Goal: Task Accomplishment & Management: Manage account settings

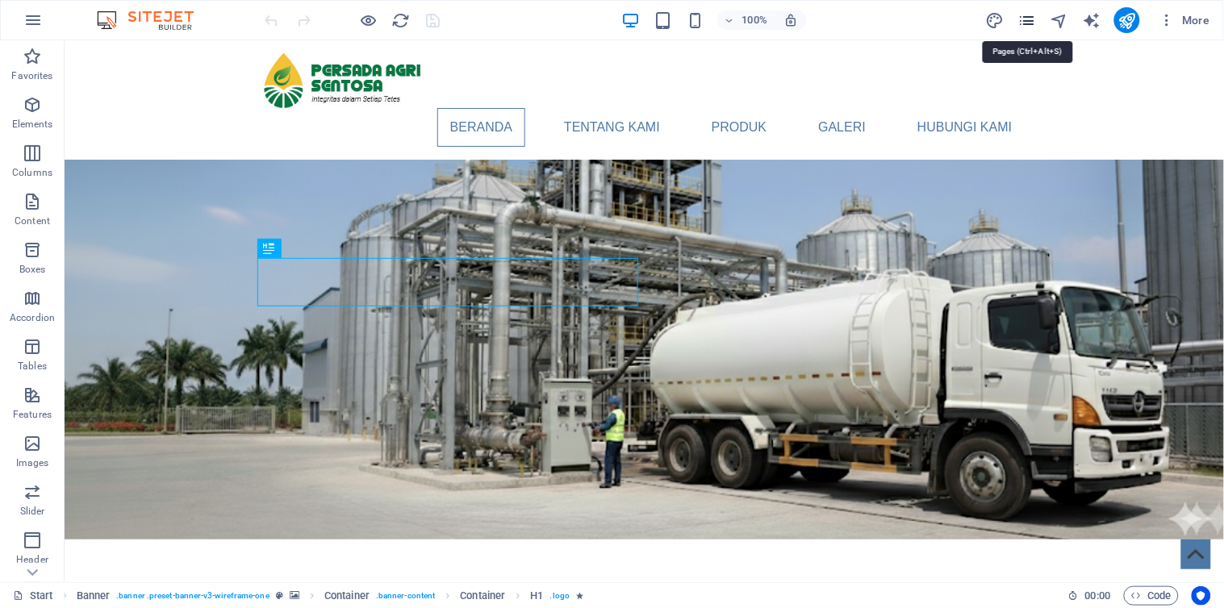
click at [1029, 22] on icon "pages" at bounding box center [1026, 20] width 19 height 19
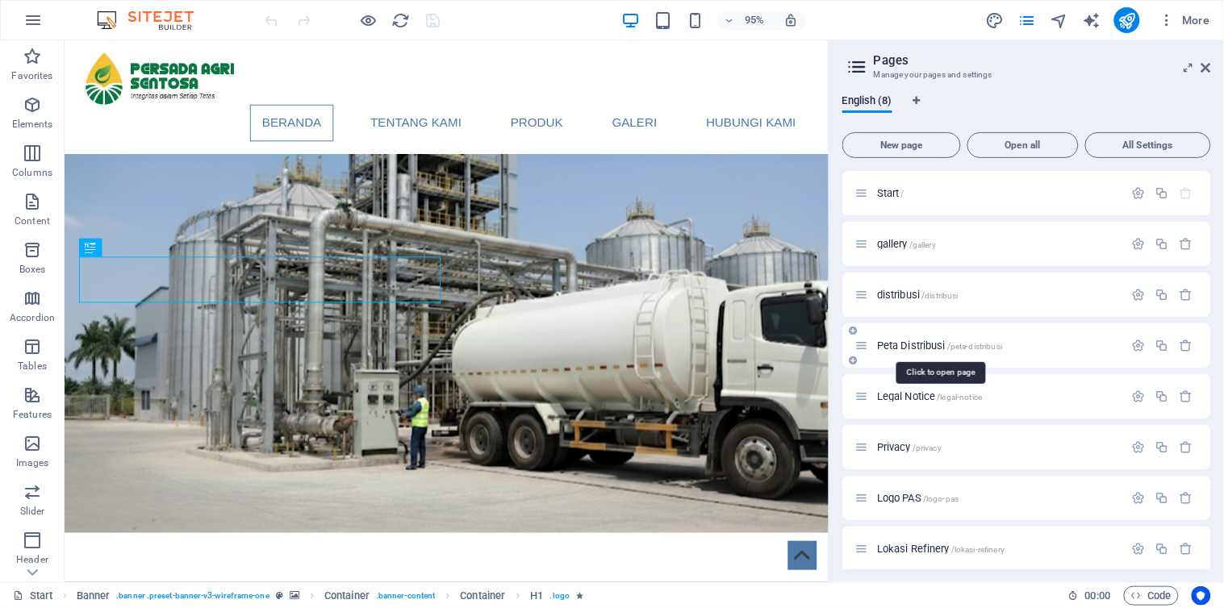
click at [905, 345] on span "Peta Distribusi /peta-distribusi" at bounding box center [939, 346] width 125 height 12
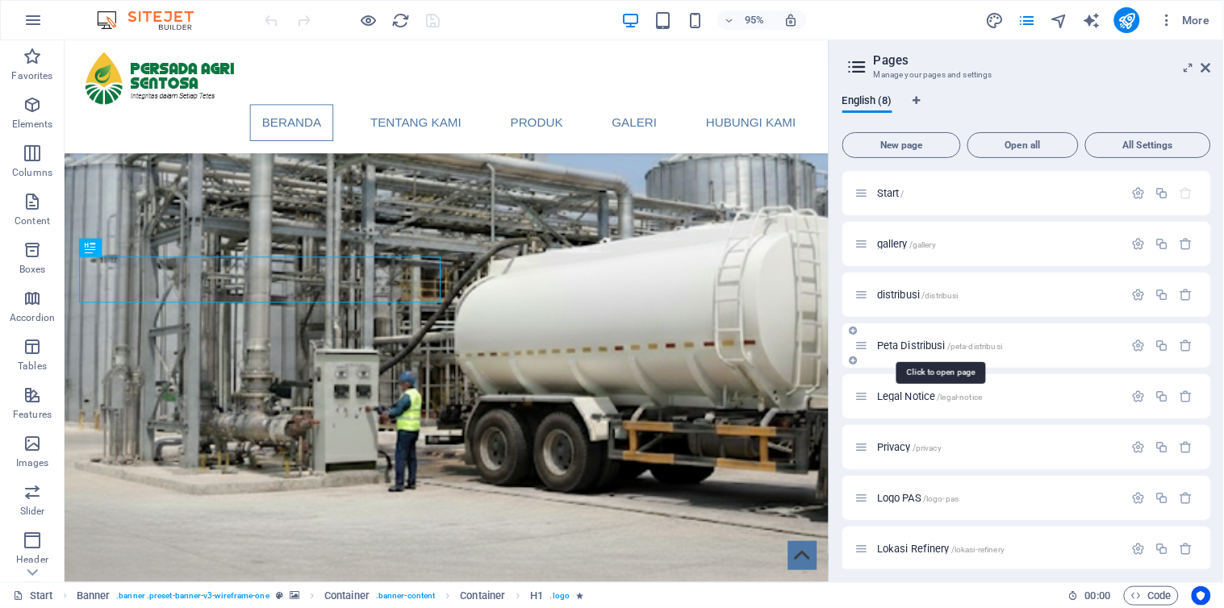
click at [904, 345] on div "Peta Distribusi /peta-distribusi" at bounding box center [1026, 345] width 369 height 44
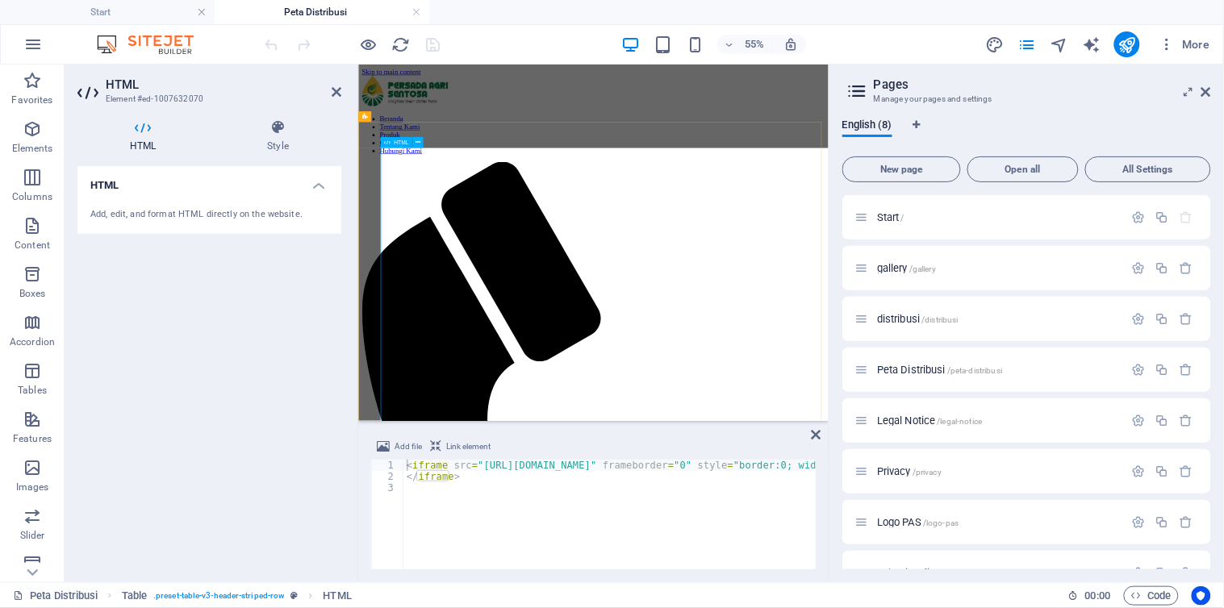
click at [280, 130] on icon at bounding box center [278, 127] width 127 height 16
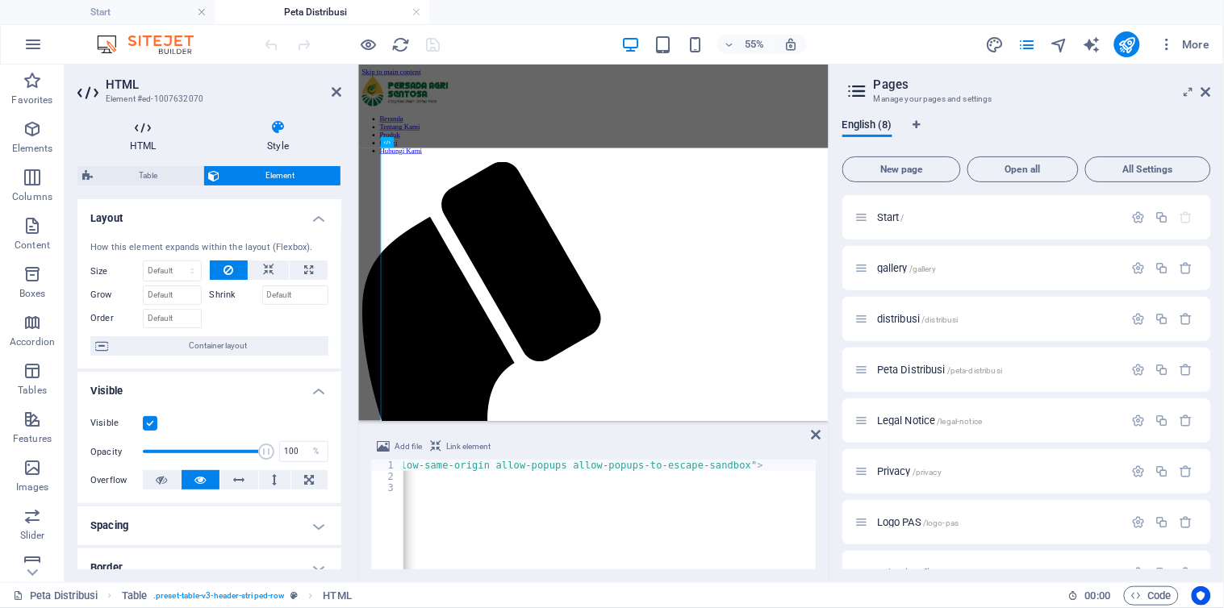
click at [148, 134] on icon at bounding box center [142, 127] width 131 height 16
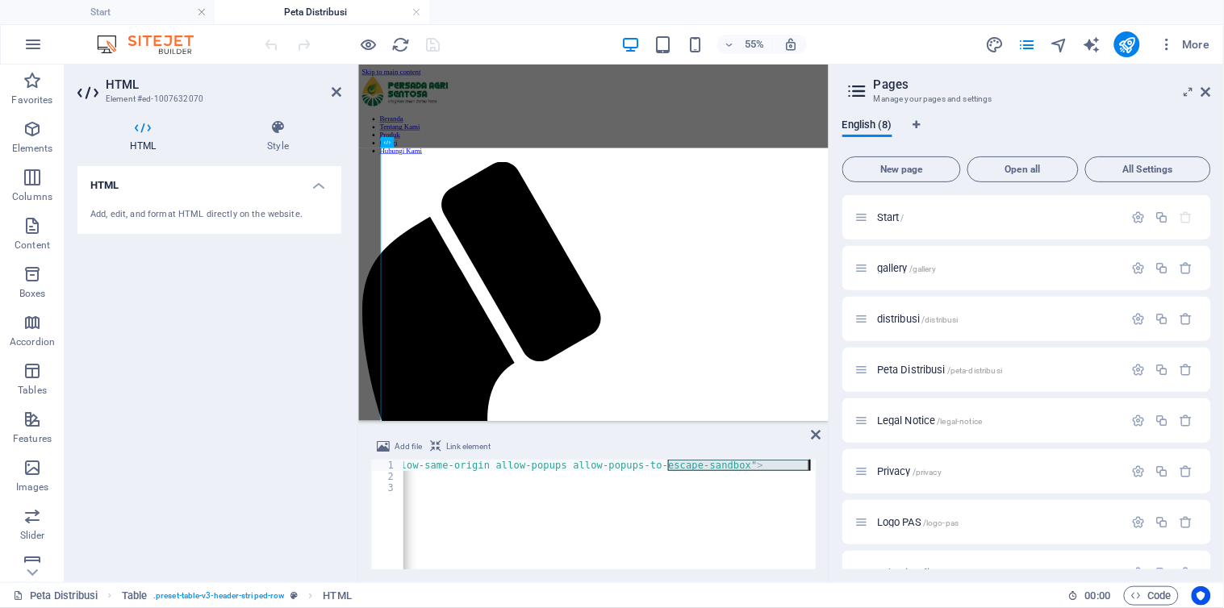
scroll to position [0, 1109]
drag, startPoint x: 670, startPoint y: 468, endPoint x: 696, endPoint y: 469, distance: 26.7
click at [785, 469] on div "< iframe src = "[URL][DOMAIN_NAME]" frameborder = "0" style = "border:0; width:…" at bounding box center [201, 525] width 1722 height 130
click at [703, 465] on div "< iframe src = "[URL][DOMAIN_NAME]" frameborder = "0" style = "border:0; width:…" at bounding box center [609, 515] width 412 height 110
drag, startPoint x: 727, startPoint y: 469, endPoint x: 750, endPoint y: 465, distance: 23.6
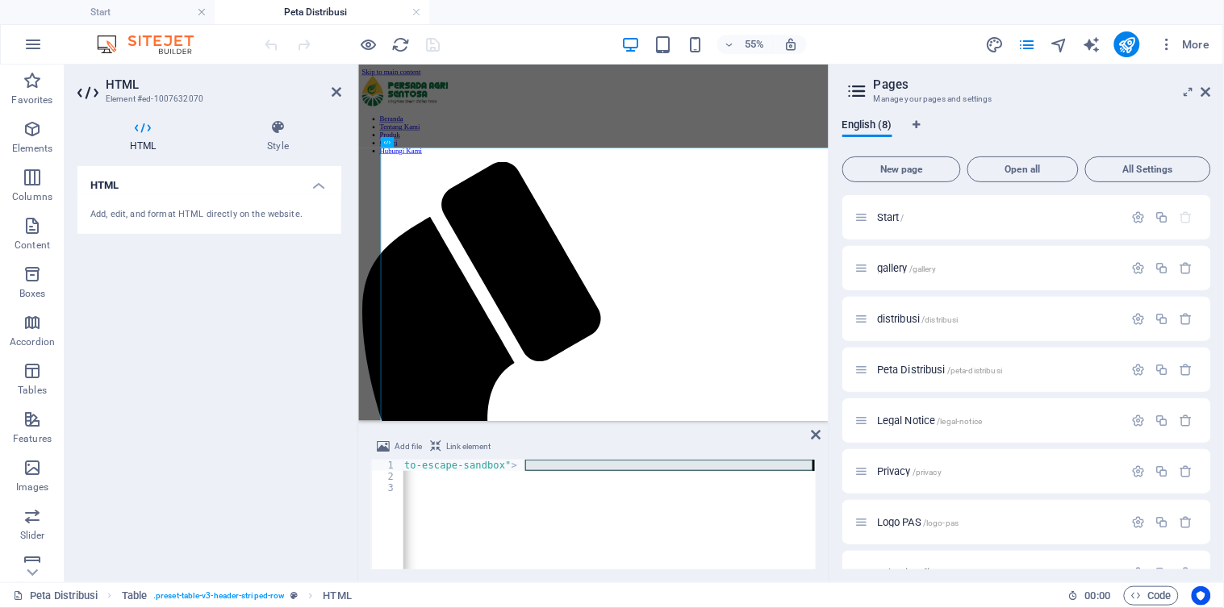
click at [847, 468] on div "Start Peta Distribusi Favorites Elements Columns Content Boxes Accordion Tables…" at bounding box center [612, 324] width 1224 height 518
drag, startPoint x: 707, startPoint y: 469, endPoint x: 752, endPoint y: 472, distance: 44.5
click at [770, 474] on div "< iframe src = "[URL][DOMAIN_NAME]" frameborder = "0" style = "border:0; width:…" at bounding box center [1212, 525] width 1722 height 130
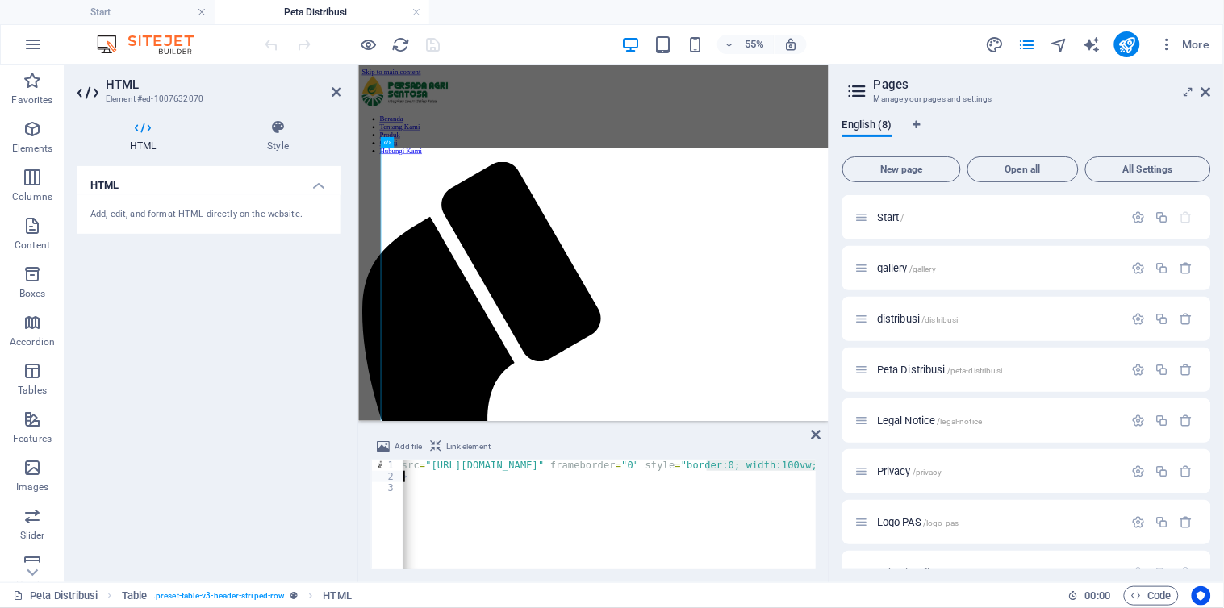
scroll to position [0, 0]
click at [595, 479] on div "< iframe src = "[URL][DOMAIN_NAME]" frameborder = "0" style = "border:0; width:…" at bounding box center [609, 515] width 412 height 110
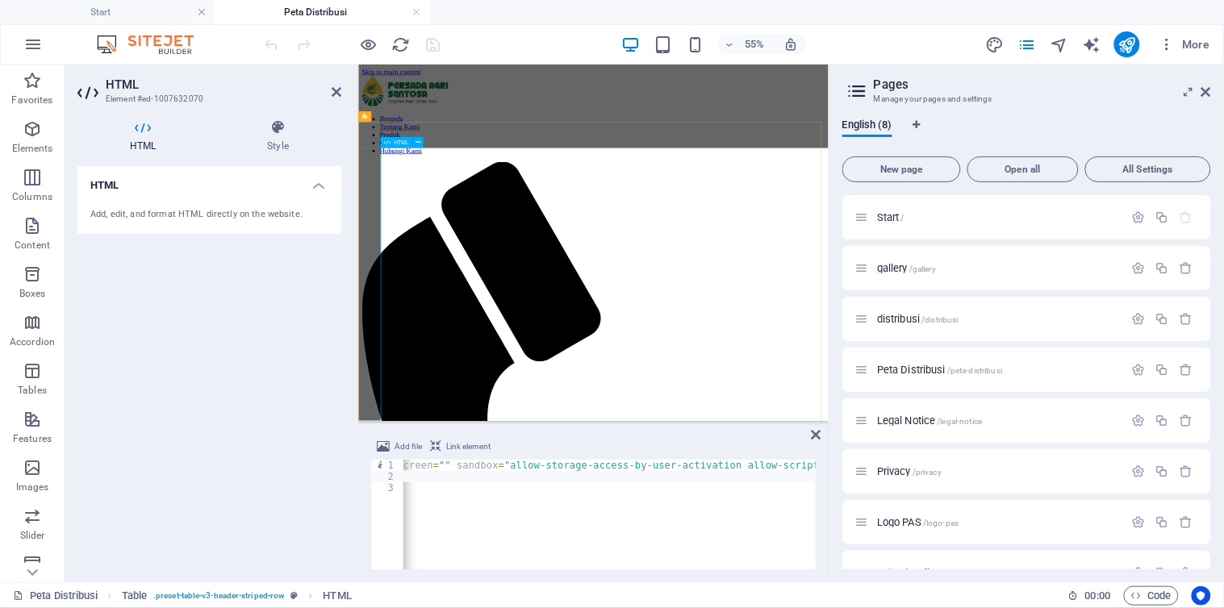
click at [514, 479] on div "< iframe src = "[URL][DOMAIN_NAME]" frameborder = "0" style = "border:0; width:…" at bounding box center [643, 525] width 1722 height 130
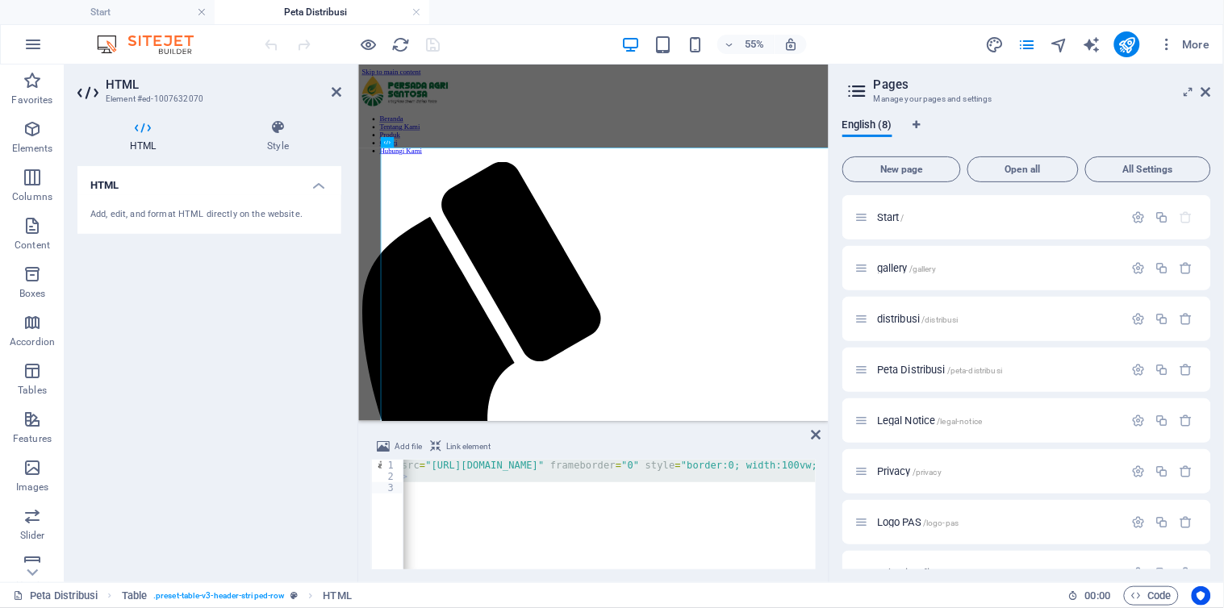
paste textarea "iframe width="100" height="100" src="[URL][DOMAIN_NAME]" frameborder="0" style=…"
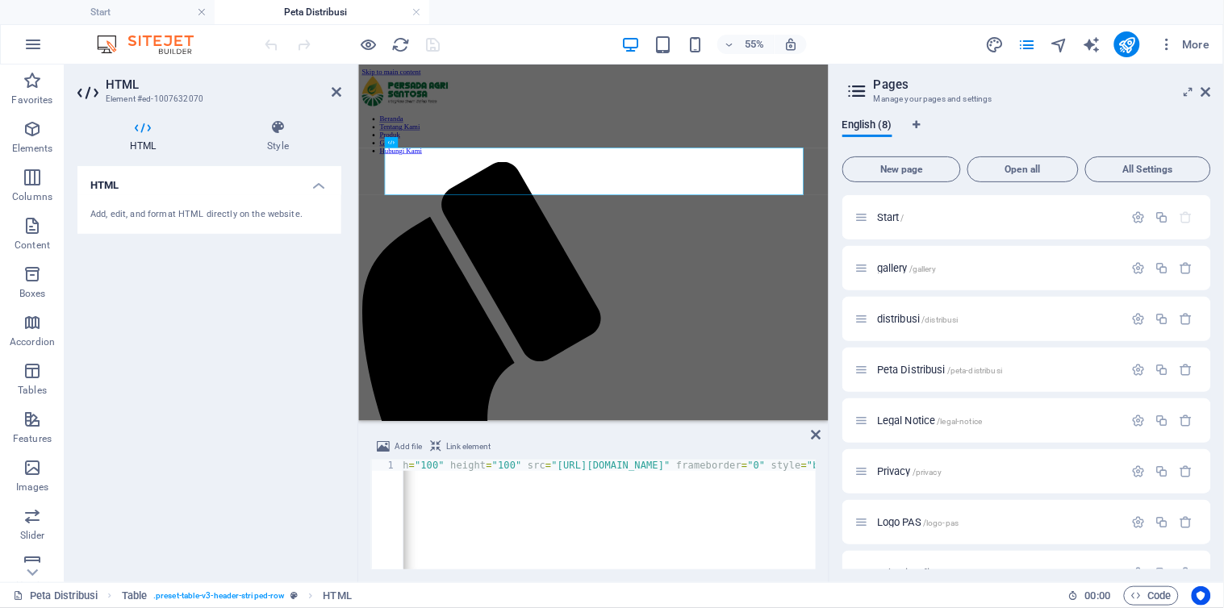
scroll to position [0, 0]
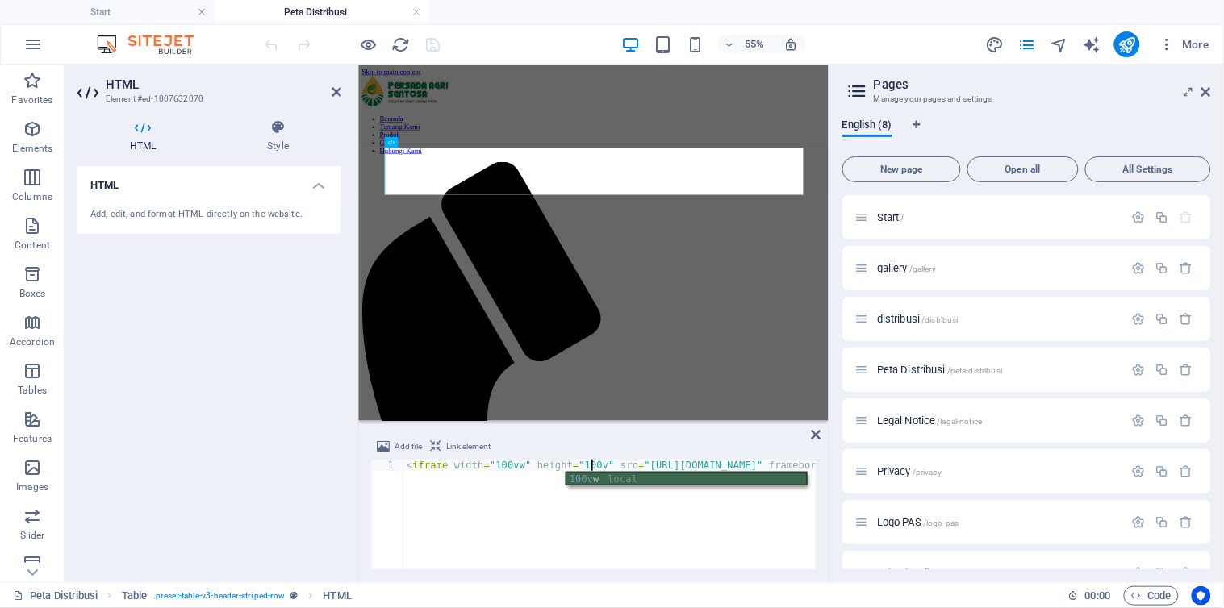
scroll to position [0, 15]
type textarea "<iframe width="100vw" height="100vh" src="[URL][DOMAIN_NAME]" frameborder="0" s…"
click at [1207, 86] on icon at bounding box center [1206, 92] width 10 height 13
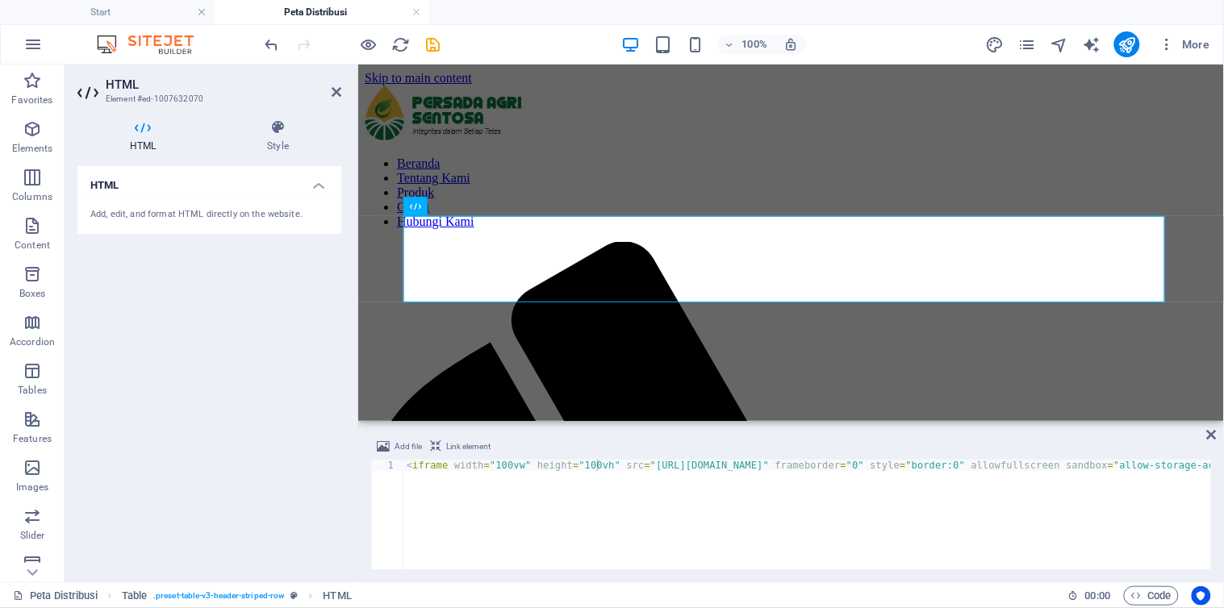
click at [146, 135] on icon at bounding box center [142, 127] width 131 height 16
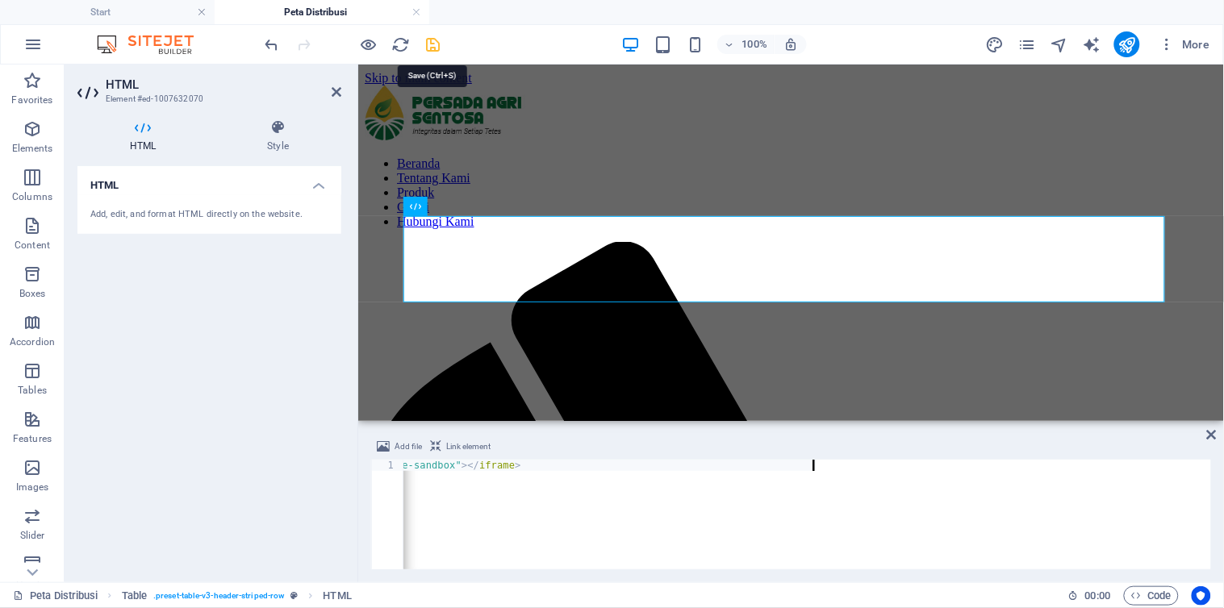
click at [432, 39] on icon "save" at bounding box center [433, 44] width 19 height 19
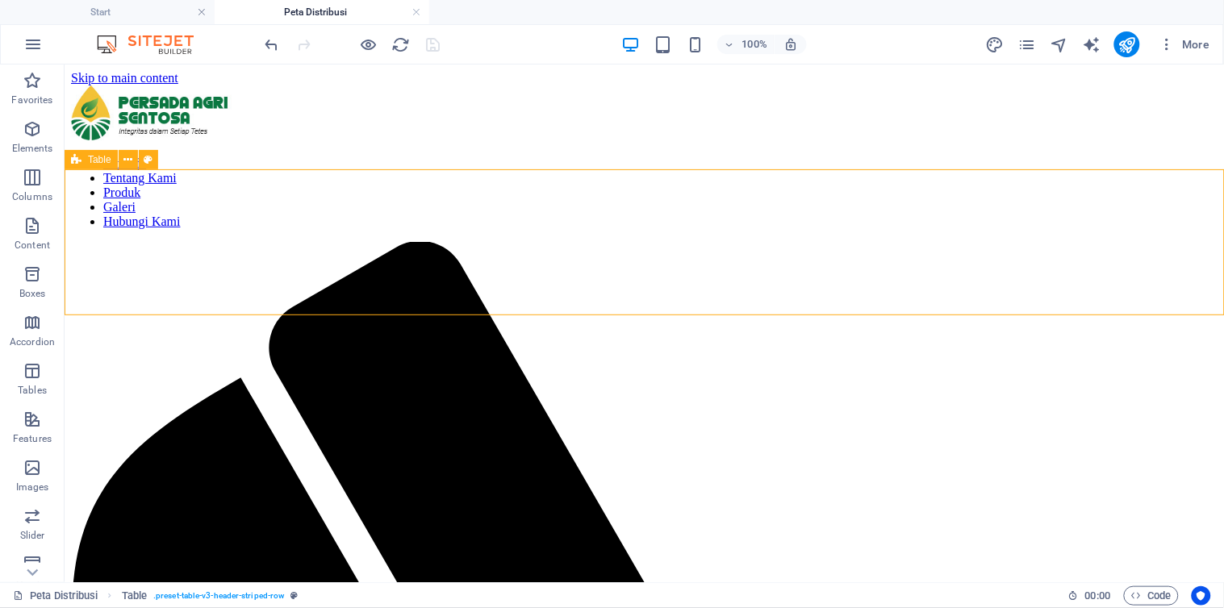
click at [97, 160] on span "Table" at bounding box center [99, 160] width 23 height 10
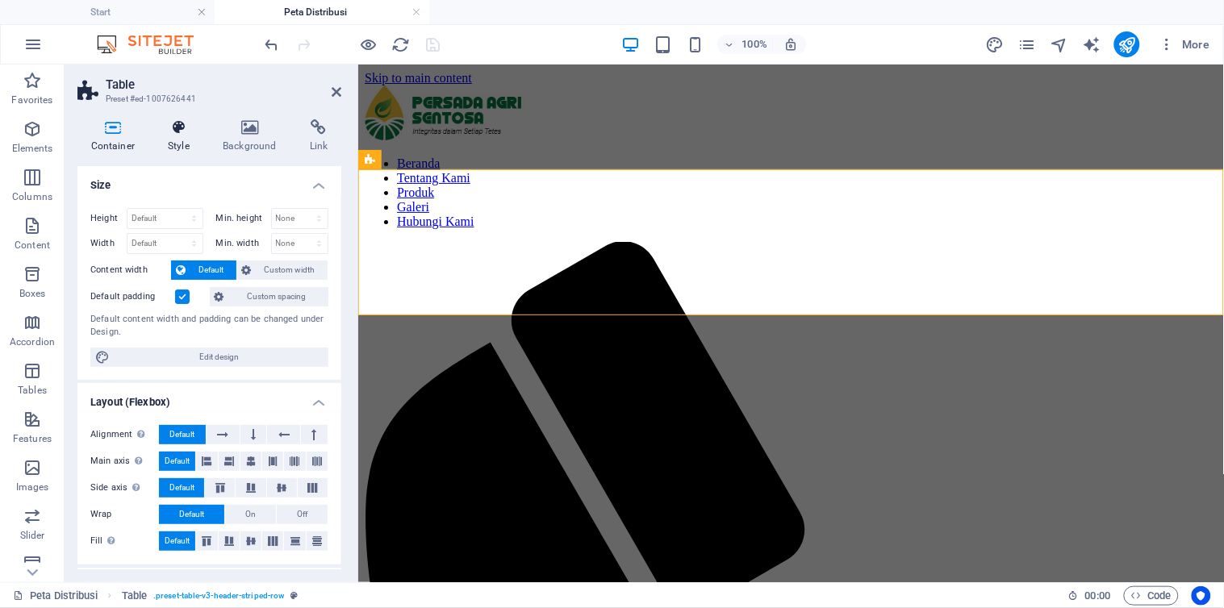
click at [183, 137] on h4 "Style" at bounding box center [182, 136] width 55 height 34
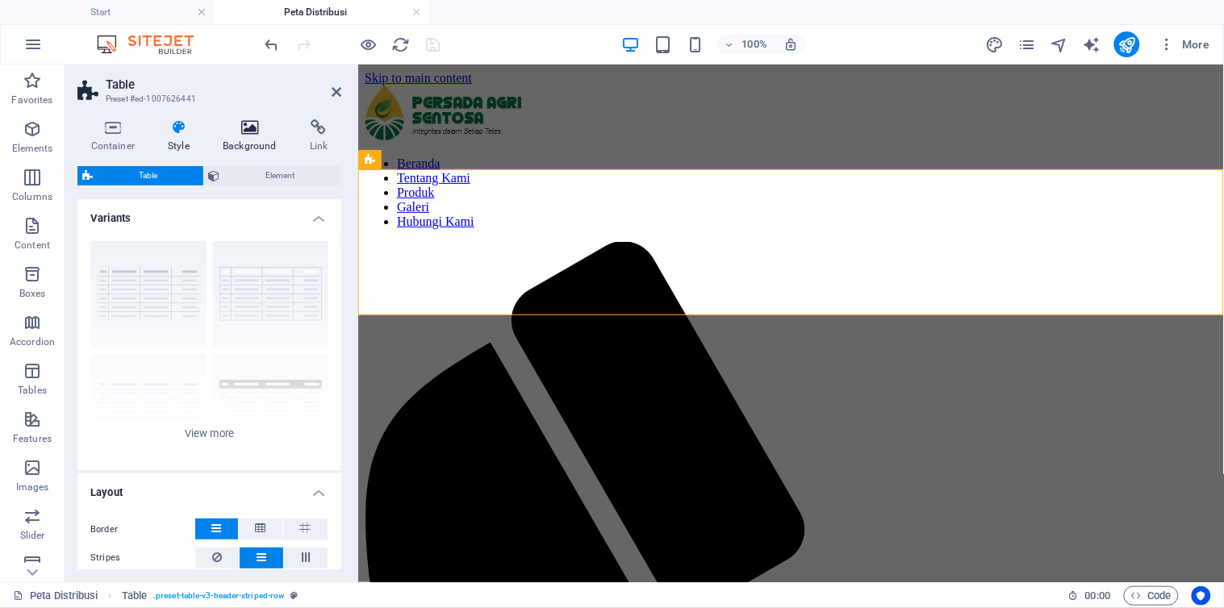
click at [276, 140] on h4 "Background" at bounding box center [253, 136] width 87 height 34
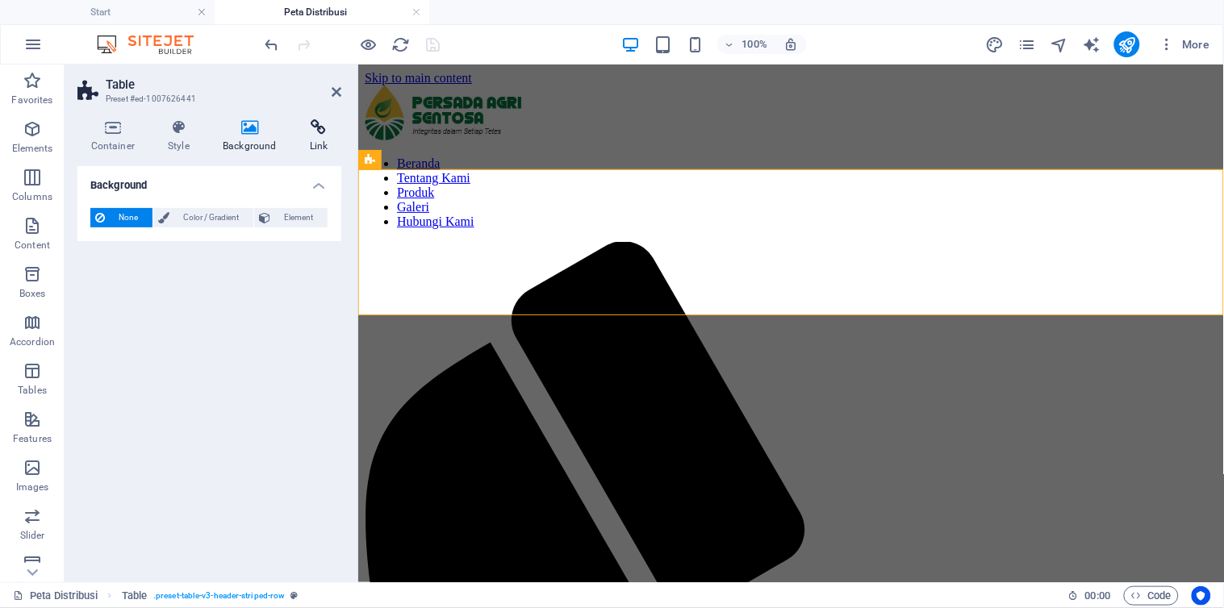
click at [315, 132] on icon at bounding box center [318, 127] width 45 height 16
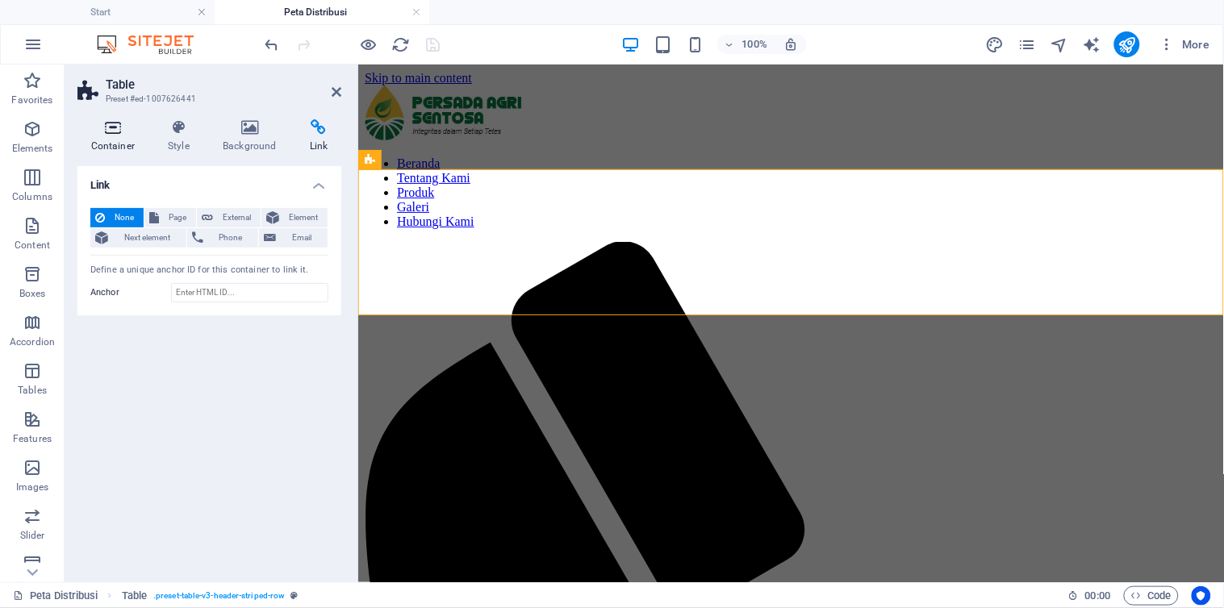
click at [108, 140] on h4 "Container" at bounding box center [115, 136] width 77 height 34
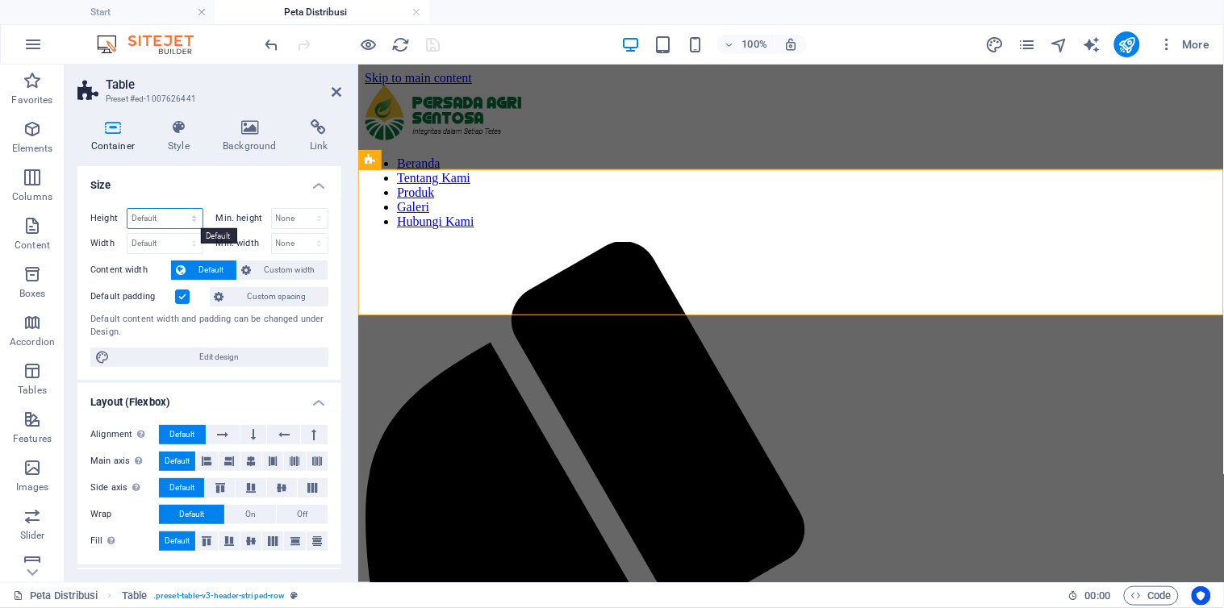
click at [177, 219] on select "Default px rem % vh vw" at bounding box center [164, 218] width 75 height 19
select select "%"
click at [177, 209] on select "Default px rem % vh vw" at bounding box center [164, 218] width 75 height 19
type input "100"
click at [162, 240] on select "Default px rem % em vh vw" at bounding box center [164, 243] width 75 height 19
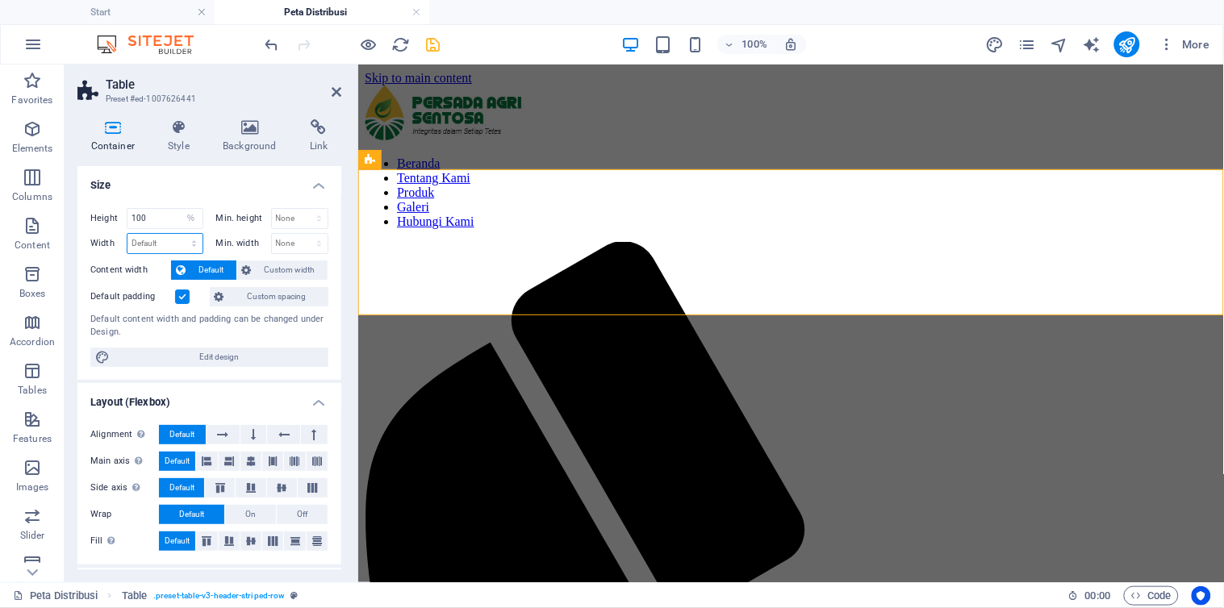
select select "%"
click at [177, 234] on select "Default px rem % em vh vw" at bounding box center [164, 243] width 75 height 19
type input "100"
click at [212, 179] on h4 "Size" at bounding box center [209, 180] width 264 height 29
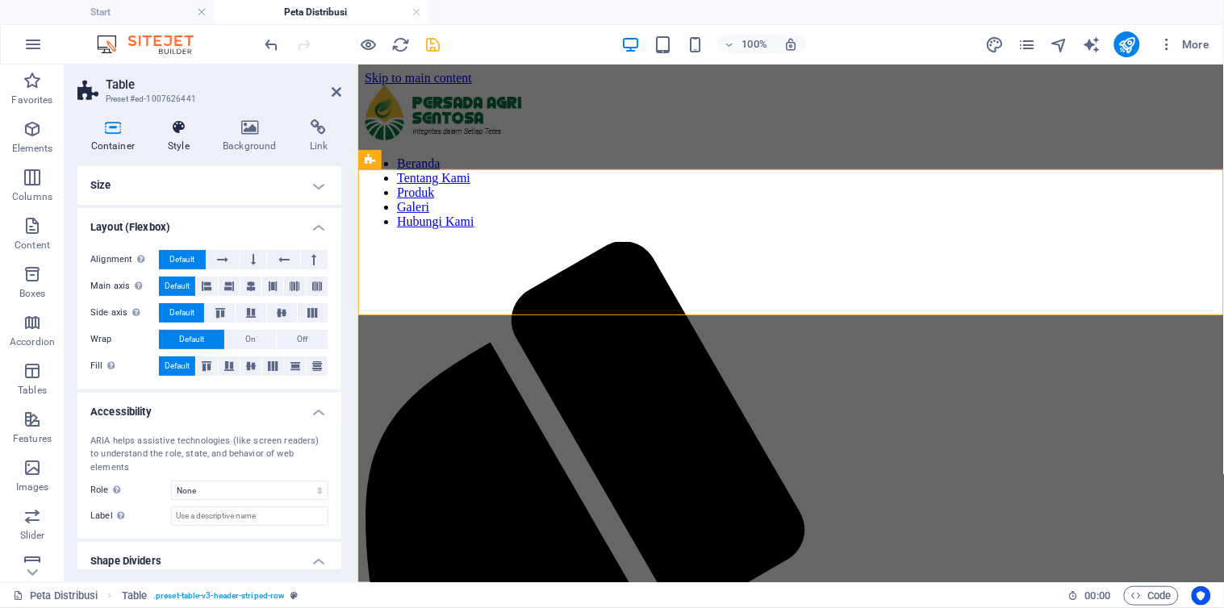
click at [170, 131] on icon at bounding box center [179, 127] width 48 height 16
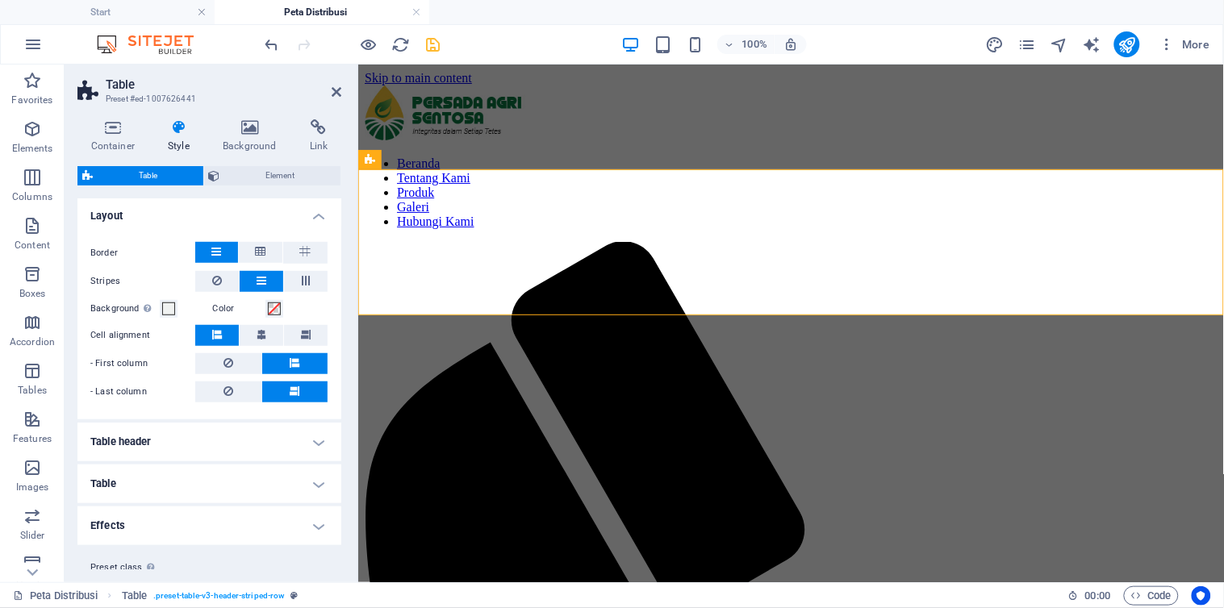
scroll to position [311, 0]
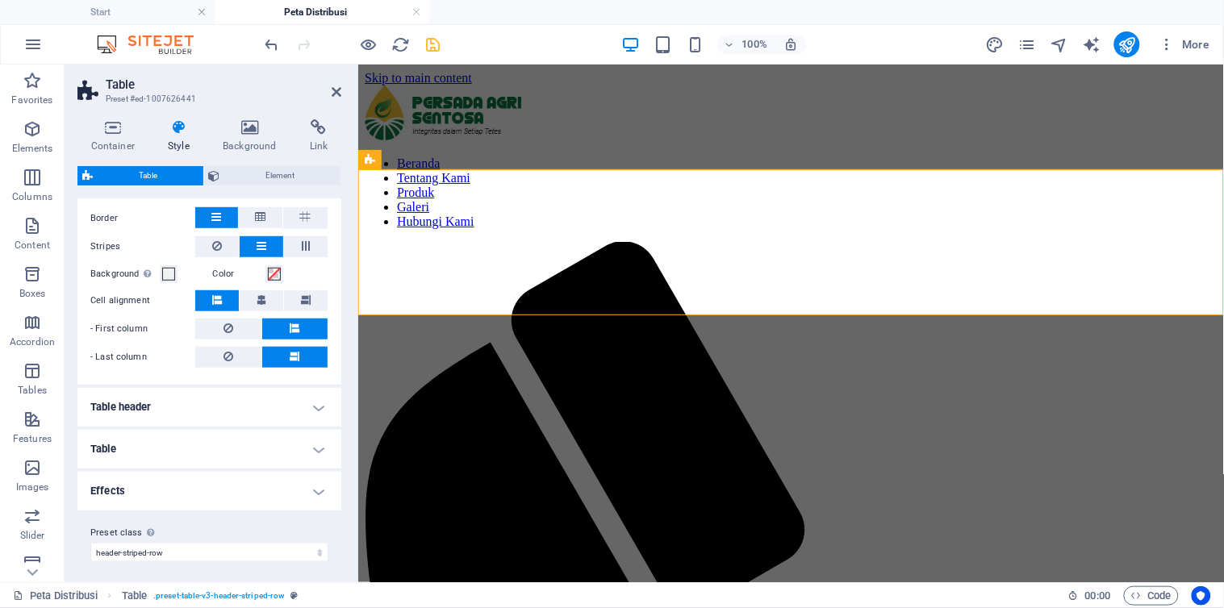
click at [172, 404] on h4 "Table header" at bounding box center [209, 407] width 264 height 39
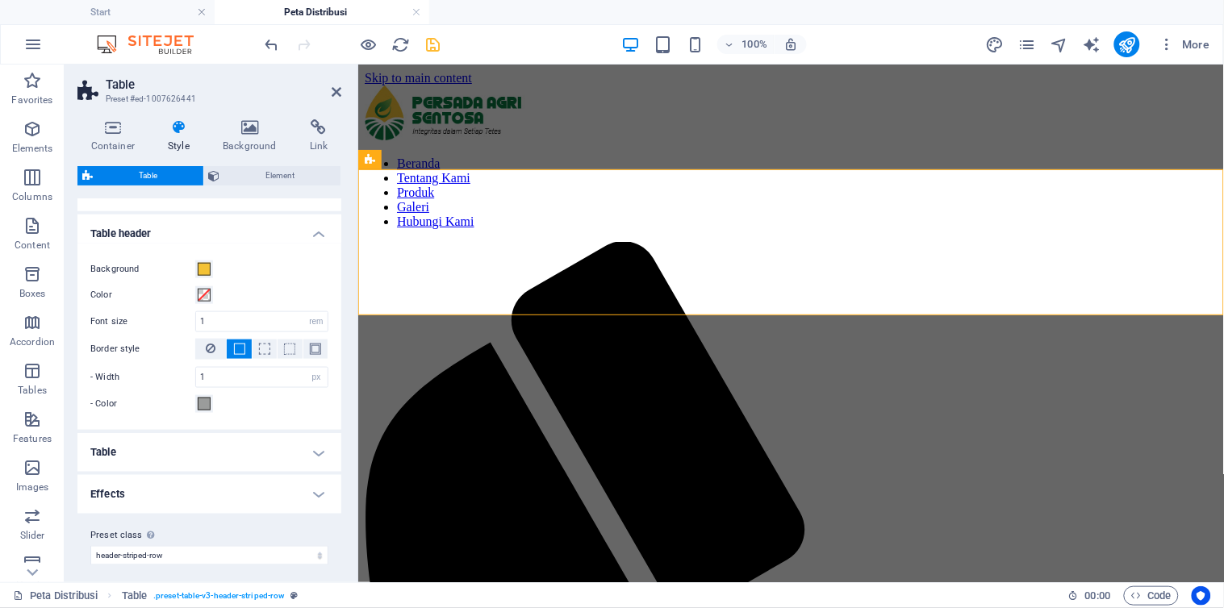
scroll to position [488, 0]
click at [148, 450] on h4 "Table" at bounding box center [209, 449] width 264 height 39
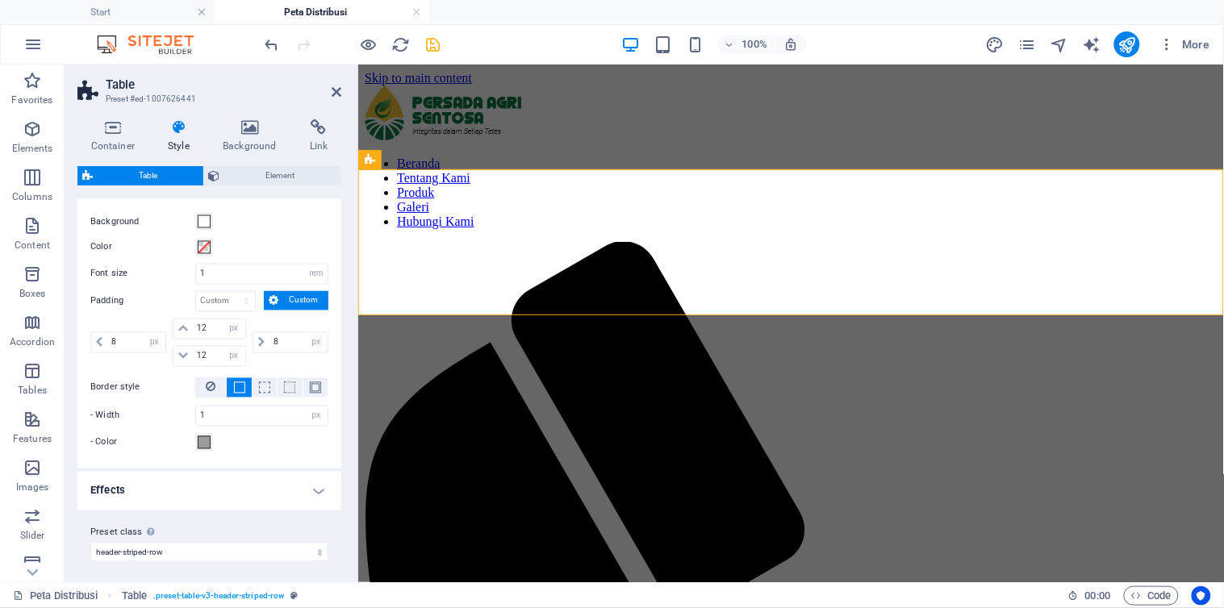
scroll to position [482, 0]
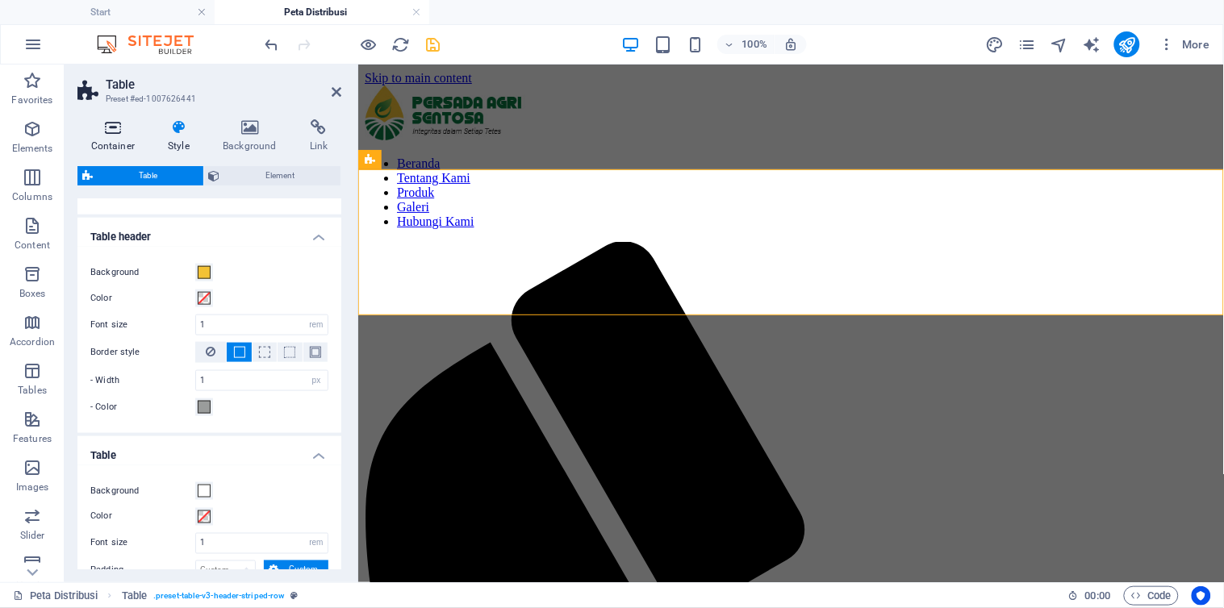
click at [118, 122] on icon at bounding box center [112, 127] width 71 height 16
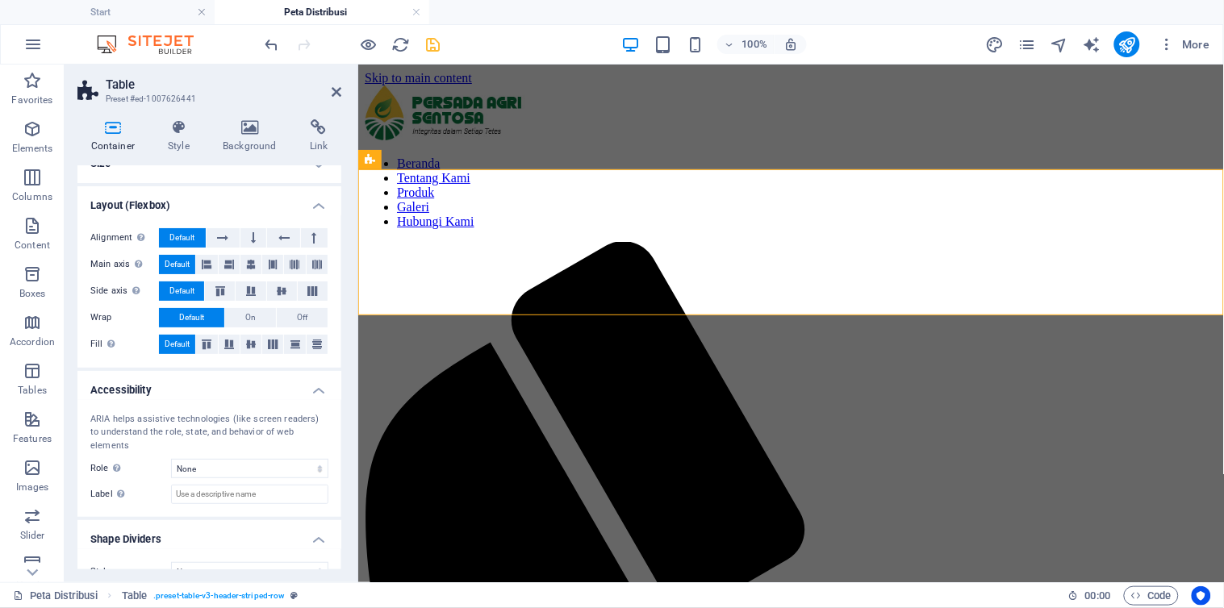
scroll to position [33, 0]
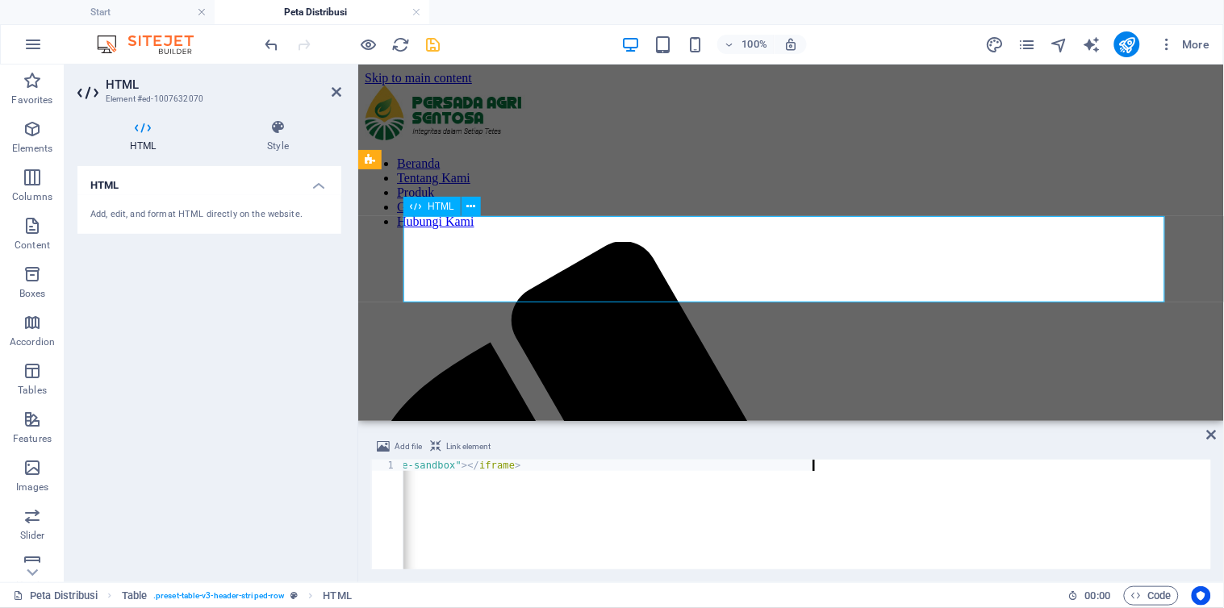
scroll to position [0, 952]
click at [505, 469] on div "< iframe width = "100vw" height = "100vh" src = "[URL][DOMAIN_NAME]" frameborde…" at bounding box center [331, 525] width 1760 height 130
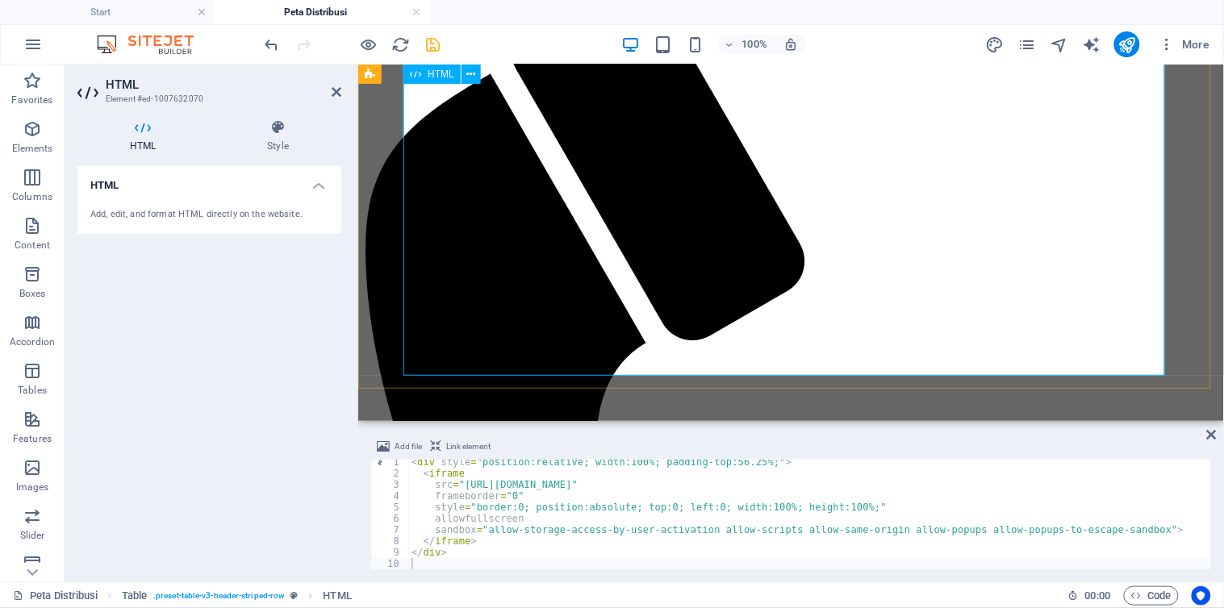
scroll to position [179, 0]
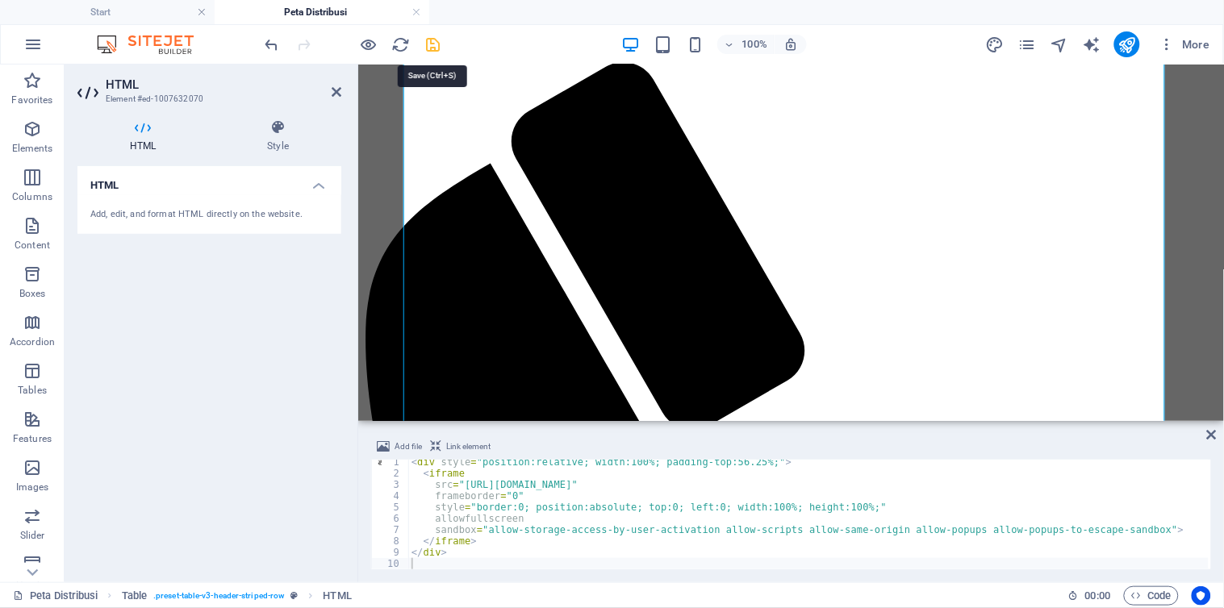
click at [438, 44] on icon "save" at bounding box center [433, 44] width 19 height 19
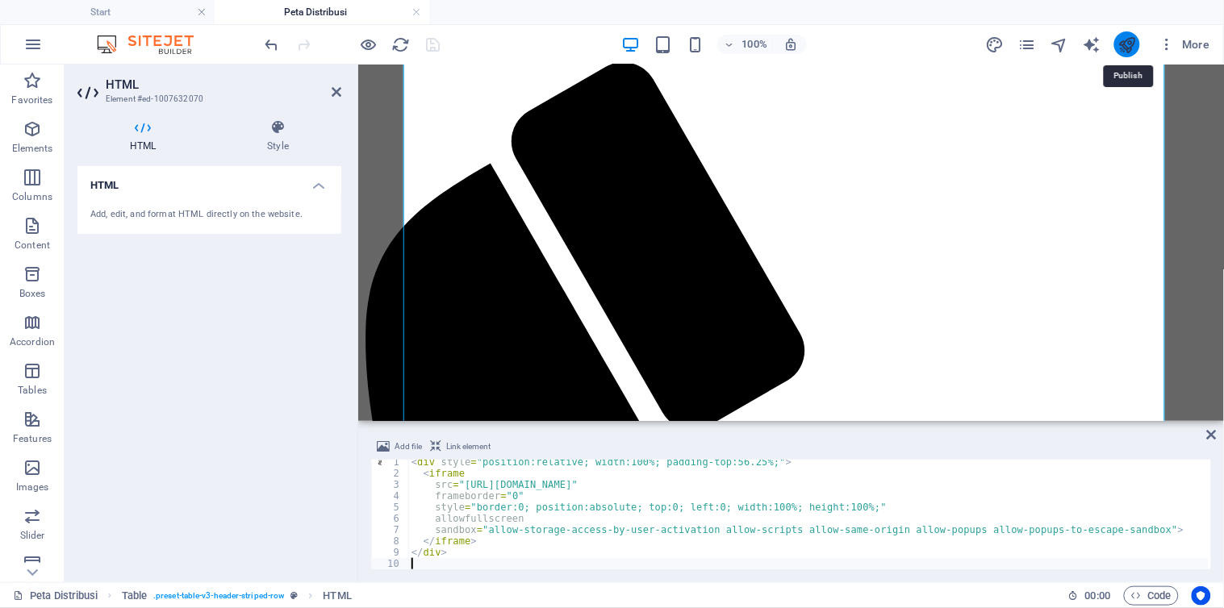
click at [1130, 40] on icon "publish" at bounding box center [1126, 44] width 19 height 19
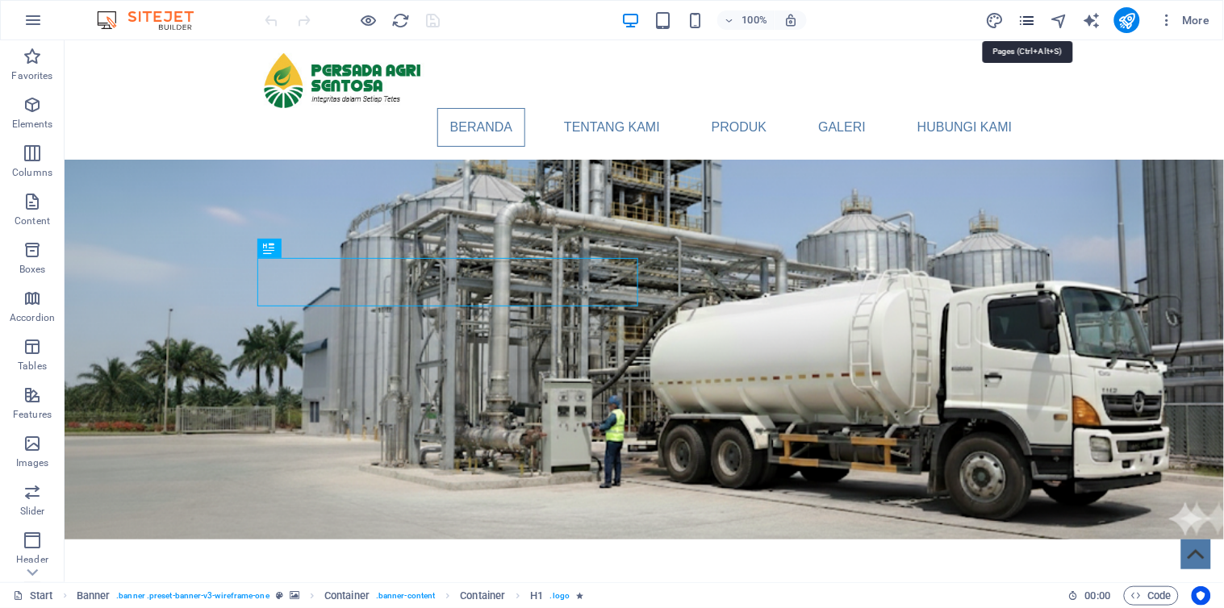
click at [1031, 20] on icon "pages" at bounding box center [1026, 20] width 19 height 19
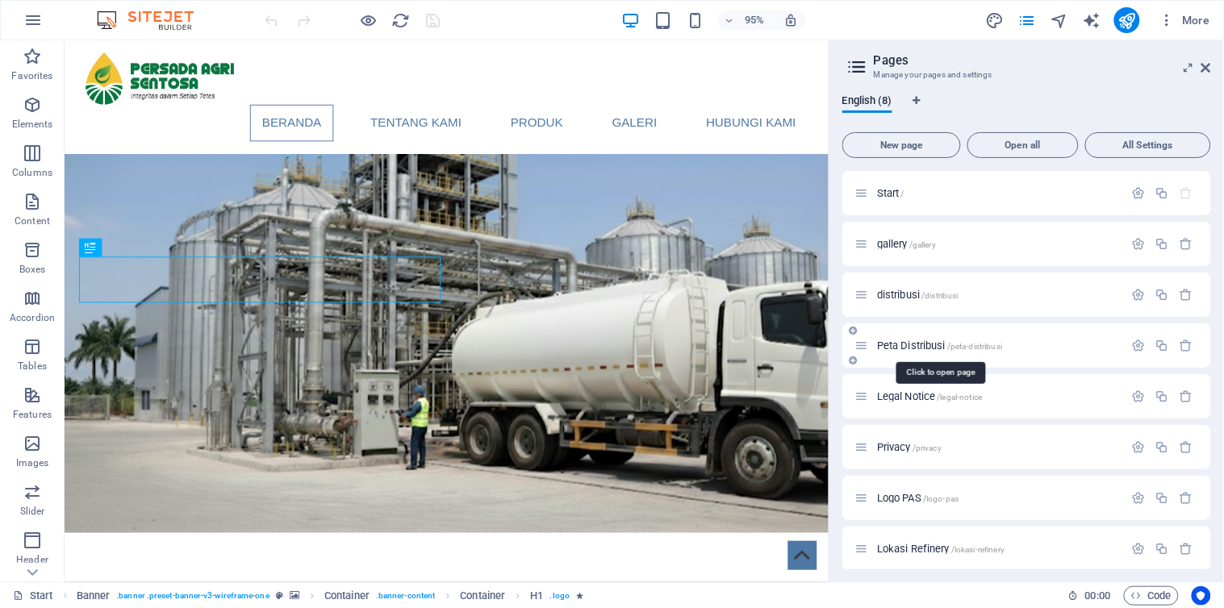
click at [905, 344] on span "Peta Distribusi /peta-distribusi" at bounding box center [939, 346] width 125 height 12
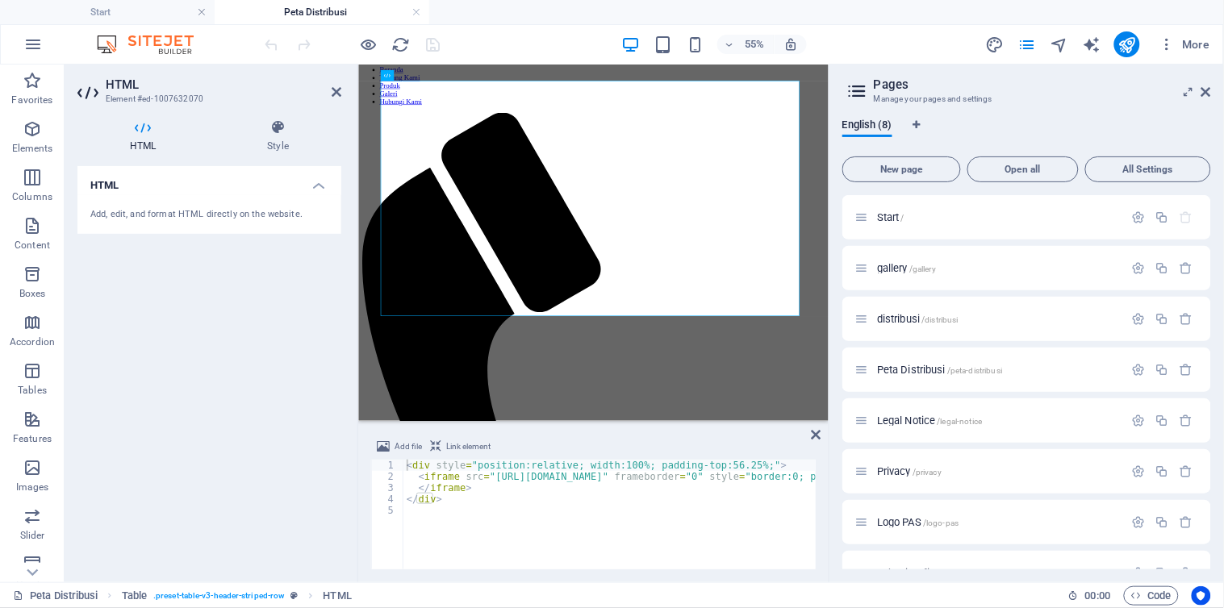
scroll to position [32, 0]
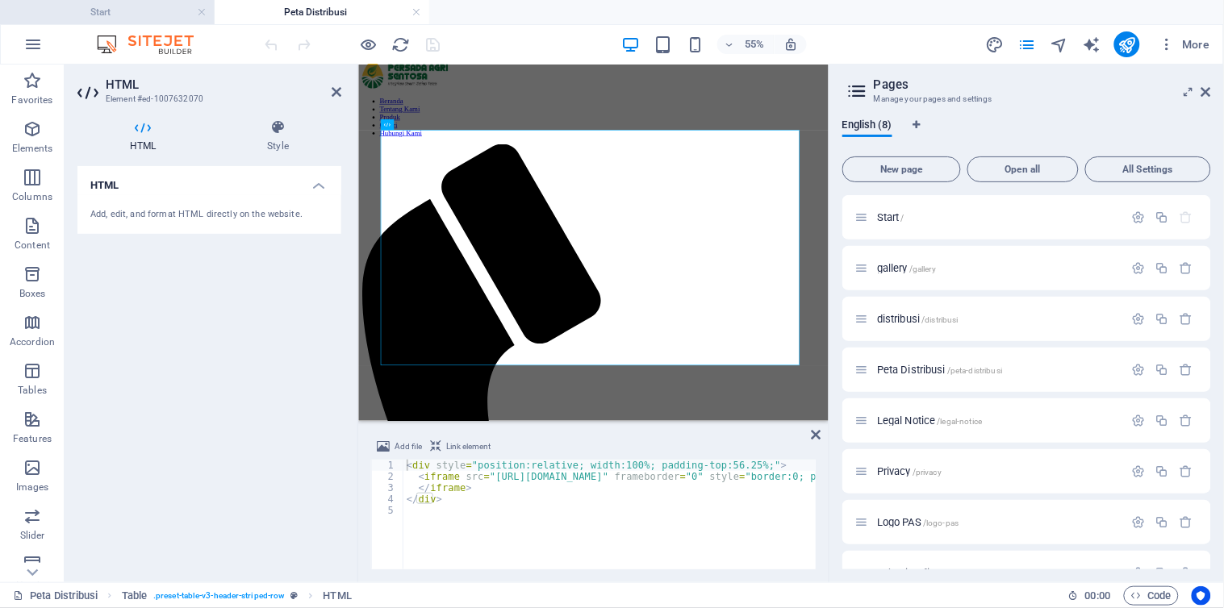
click at [142, 10] on h4 "Start" at bounding box center [107, 12] width 215 height 18
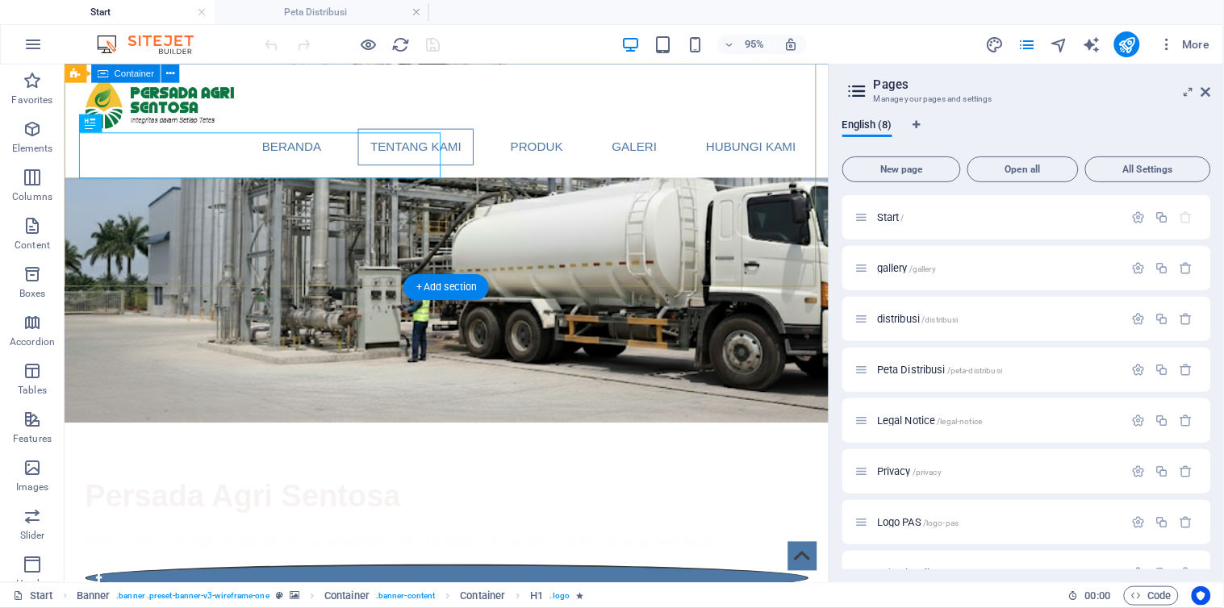
scroll to position [0, 0]
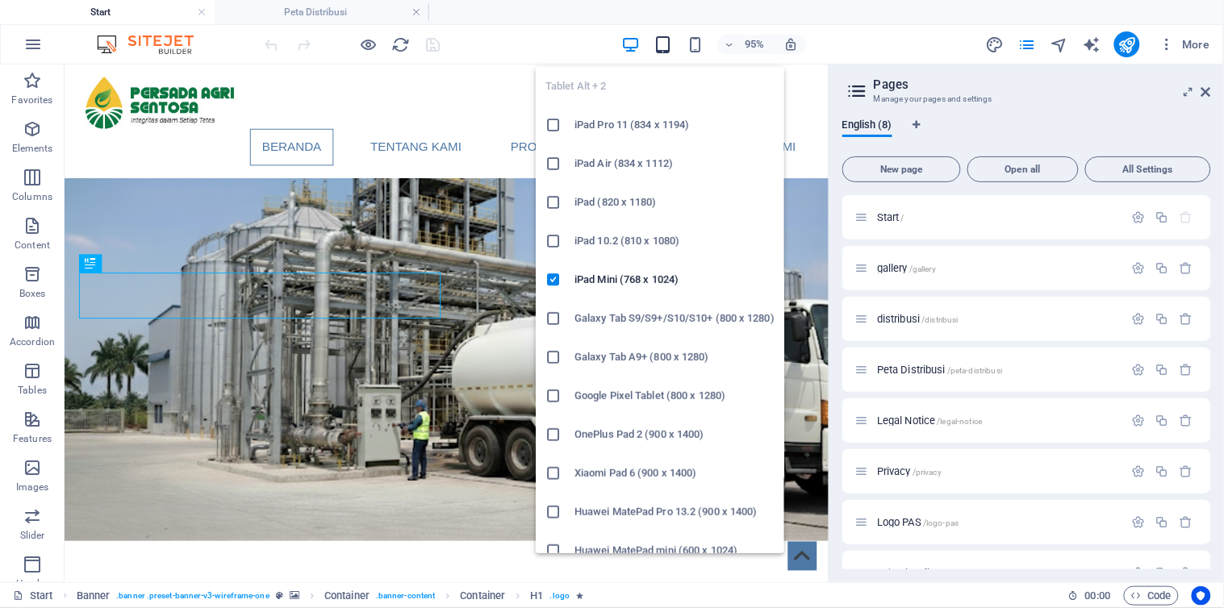
click at [665, 44] on icon "button" at bounding box center [662, 44] width 19 height 19
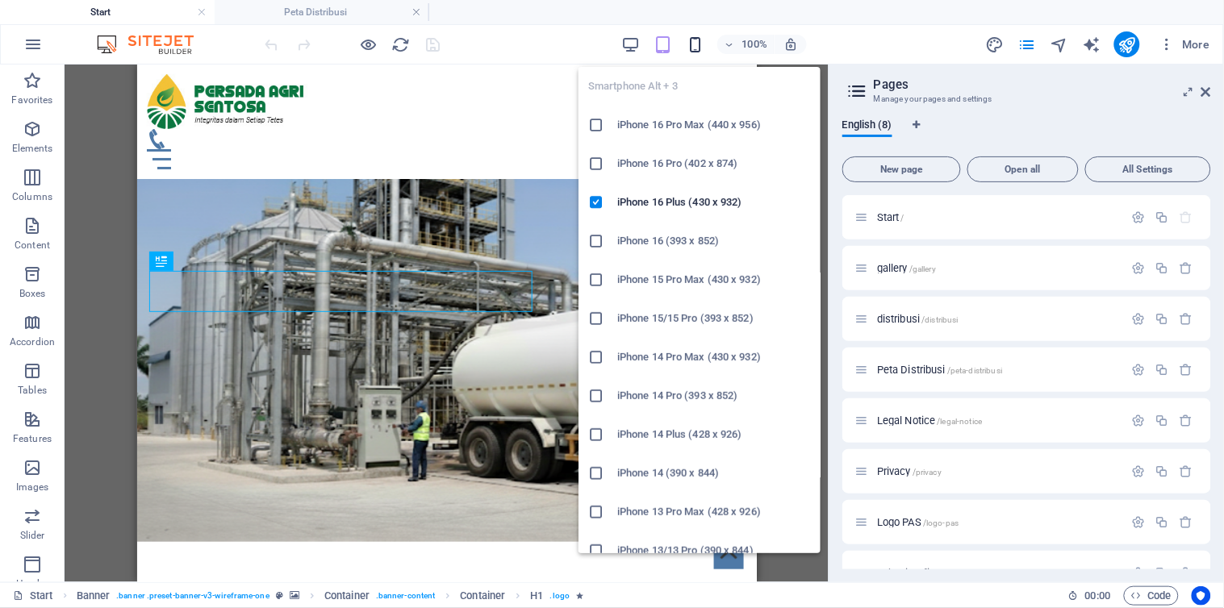
click at [694, 46] on icon "button" at bounding box center [695, 44] width 19 height 19
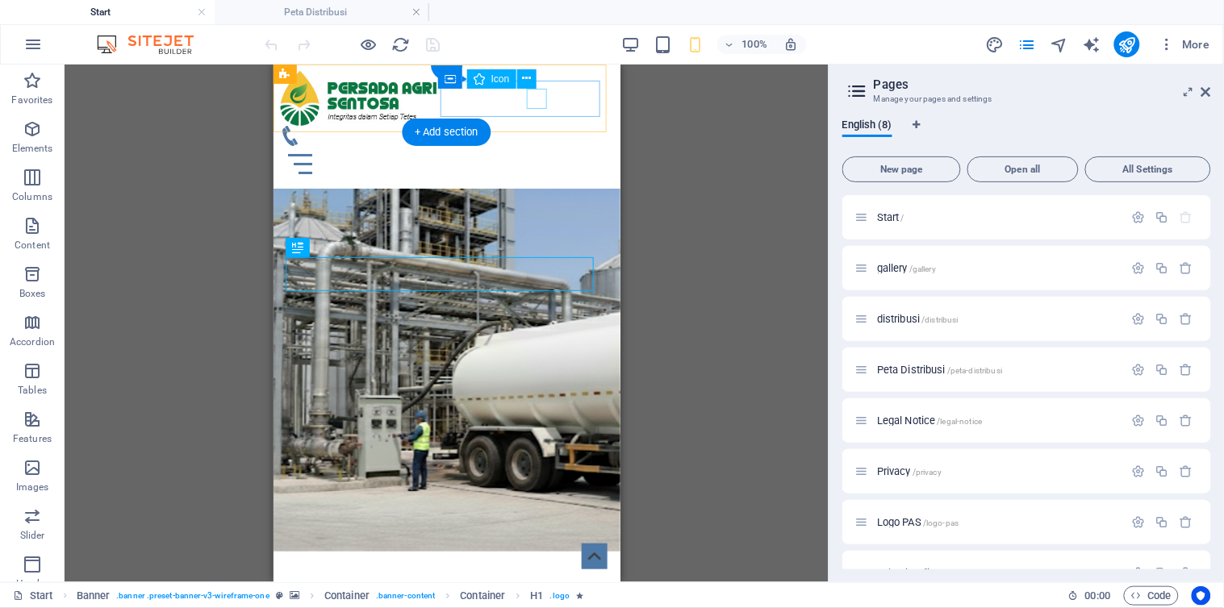
click at [535, 125] on figure at bounding box center [439, 135] width 321 height 20
select select "xMidYMid"
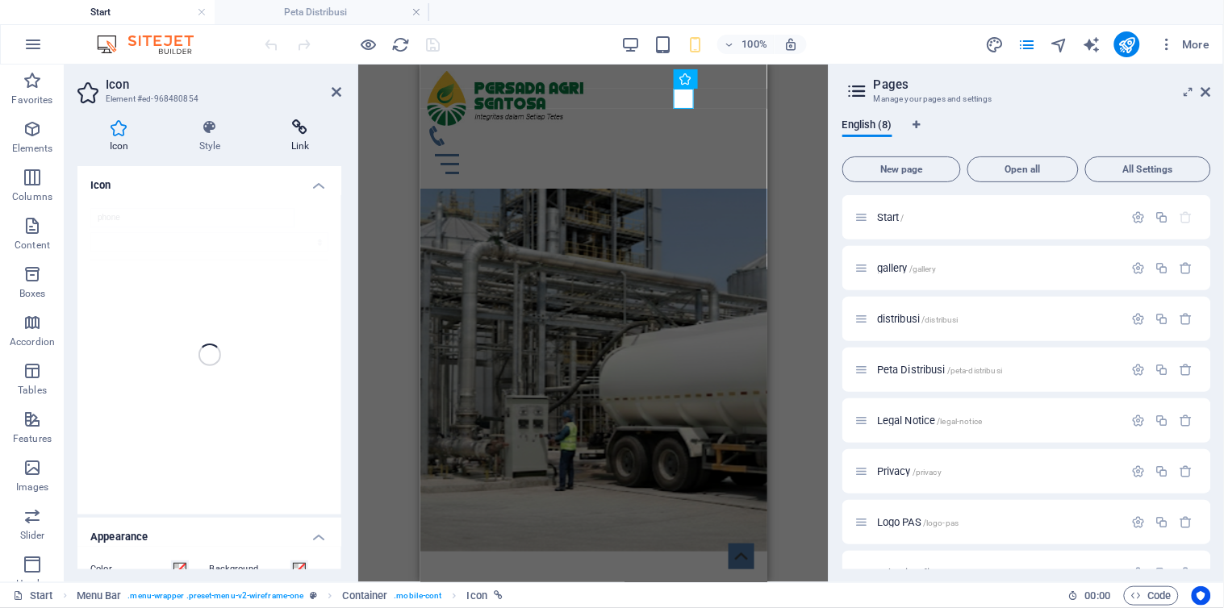
click at [296, 137] on h4 "Link" at bounding box center [300, 136] width 82 height 34
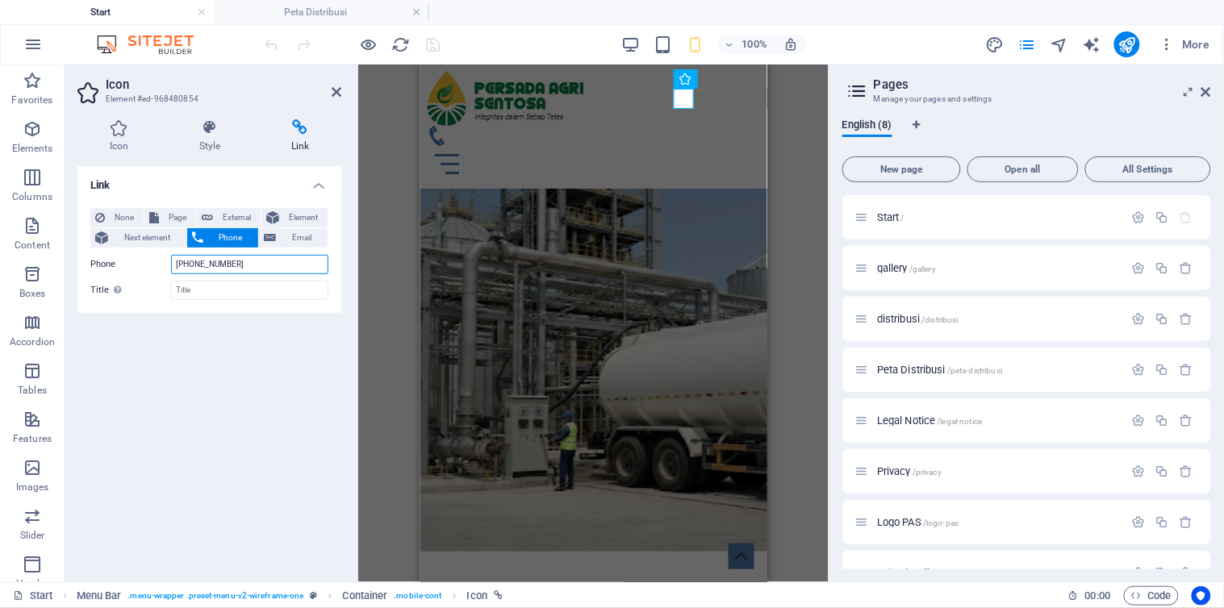
drag, startPoint x: 240, startPoint y: 264, endPoint x: 148, endPoint y: 263, distance: 91.2
click at [148, 263] on div "Phone +1 2345 6789" at bounding box center [209, 264] width 238 height 19
paste input "62 813-1798-1177"
click at [191, 260] on input "+62 813-1798-1177" at bounding box center [249, 264] width 157 height 19
click at [207, 261] on input "+62813-1798-1177" at bounding box center [249, 264] width 157 height 19
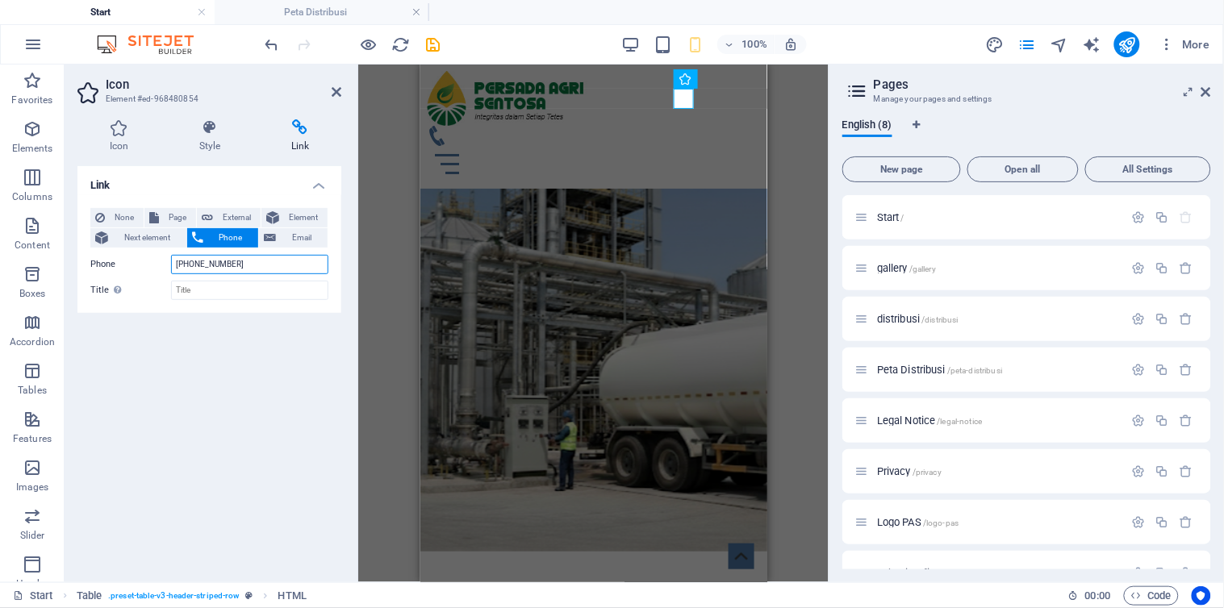
click at [224, 266] on input "+628131798-1177" at bounding box center [249, 264] width 157 height 19
type input "+6281317981177"
click at [234, 286] on input "Title Additional link description, should not be the same as the link text. The…" at bounding box center [249, 290] width 157 height 19
type input "Call us"
click at [202, 368] on div "Link None Page External Element Next element Phone Email Page Start gallery dis…" at bounding box center [209, 367] width 264 height 403
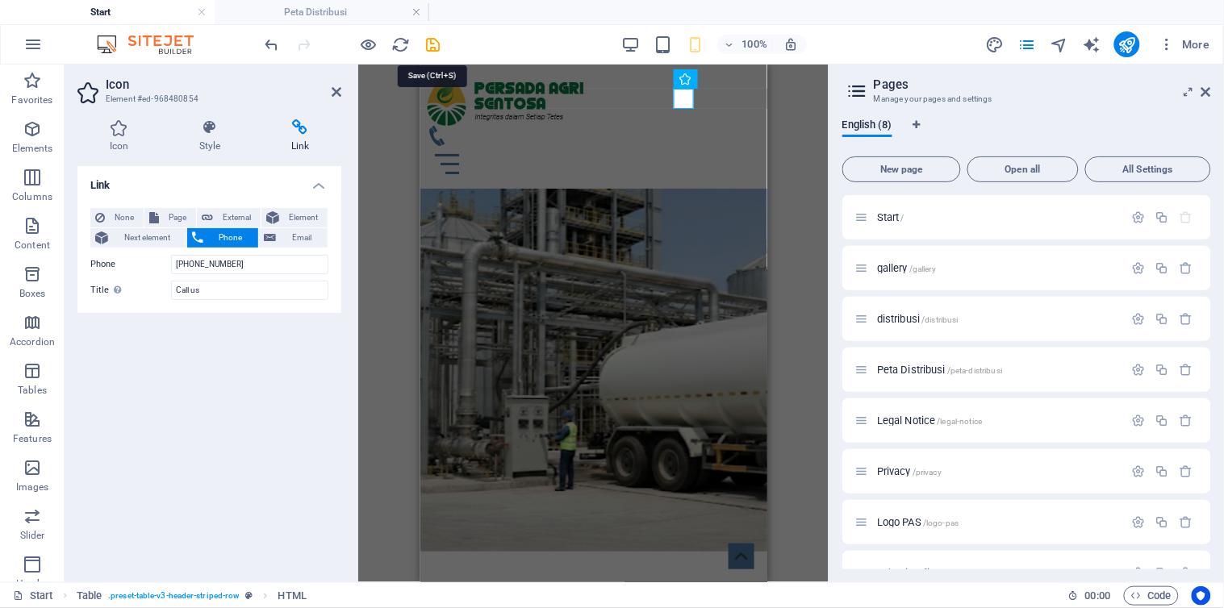
click at [434, 45] on icon "save" at bounding box center [433, 44] width 19 height 19
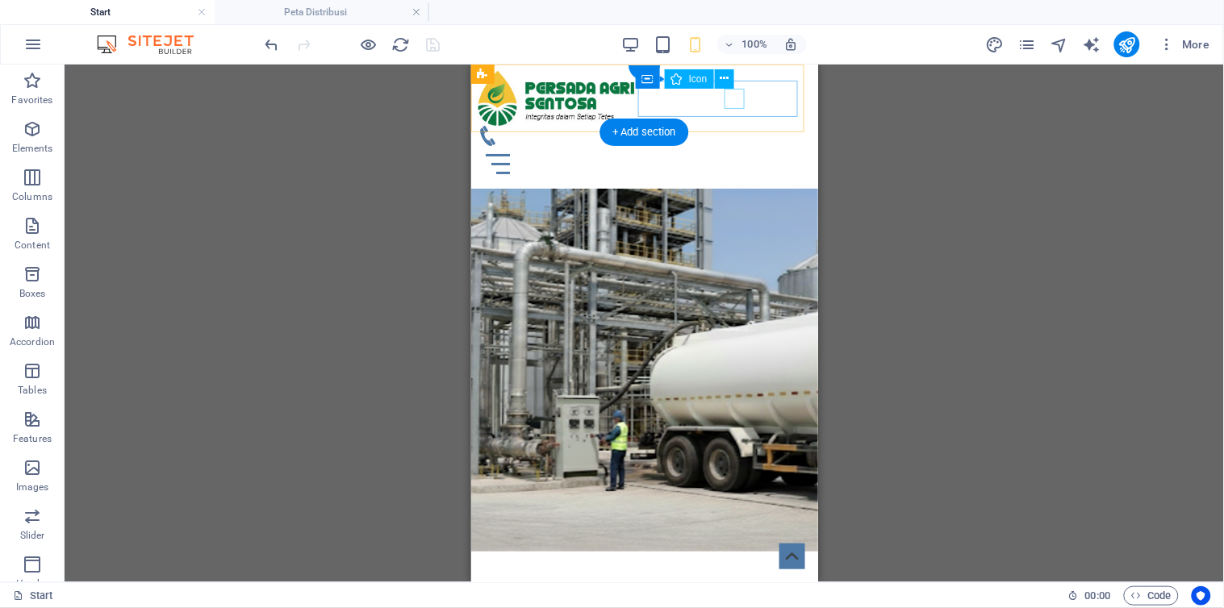
click at [733, 125] on figure at bounding box center [637, 135] width 321 height 20
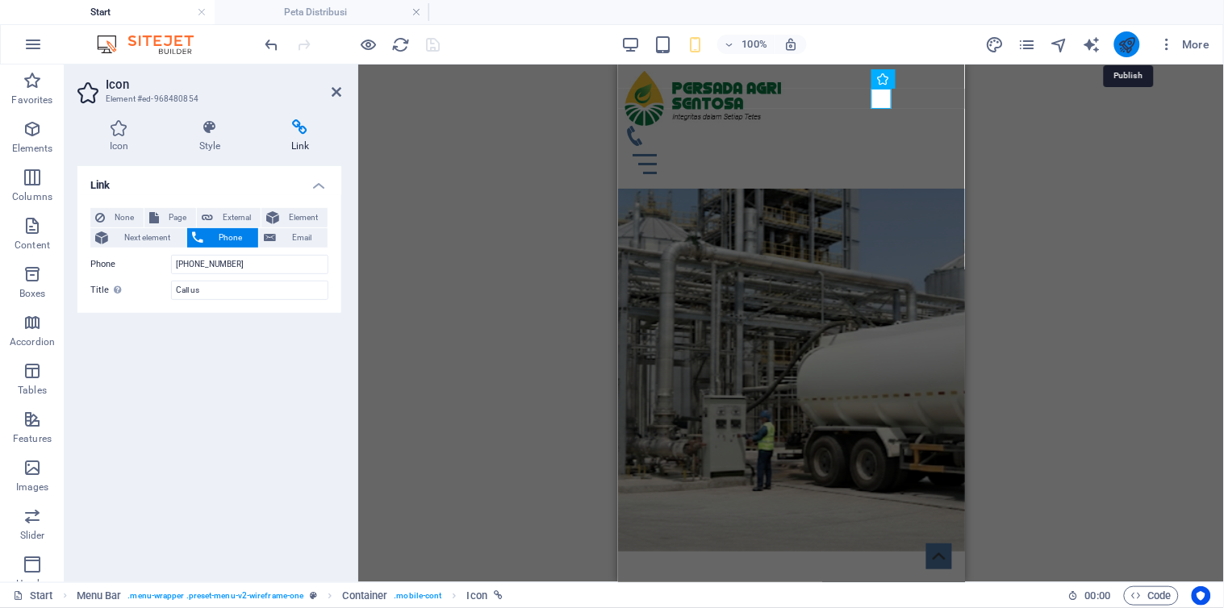
click at [1127, 42] on icon "publish" at bounding box center [1126, 44] width 19 height 19
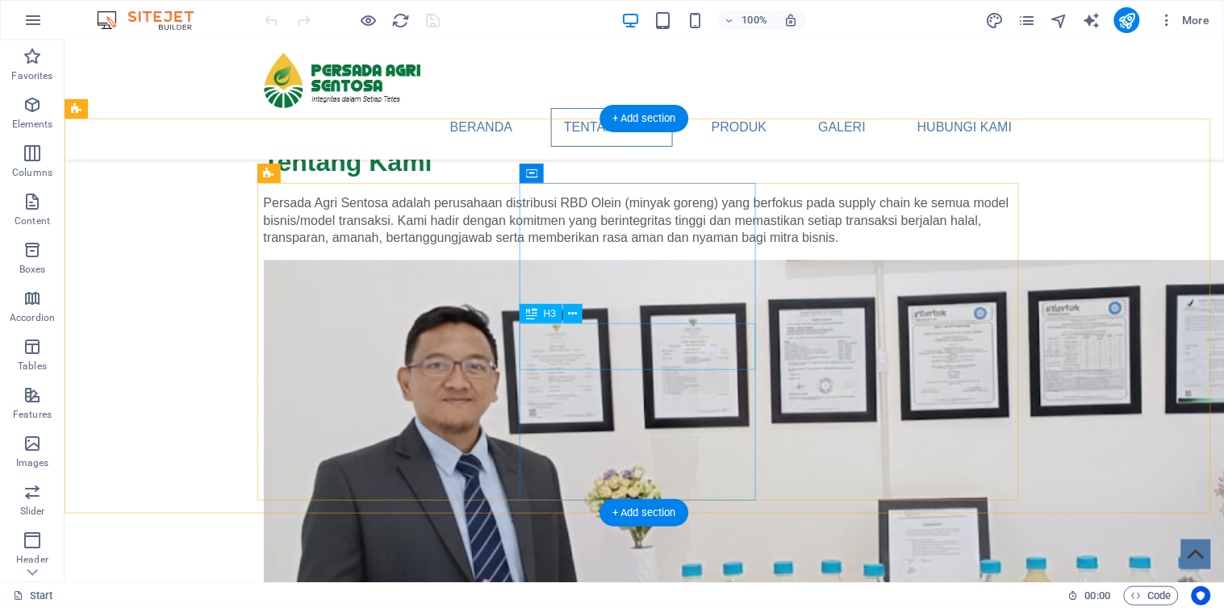
scroll to position [537, 0]
